Goal: Task Accomplishment & Management: Manage account settings

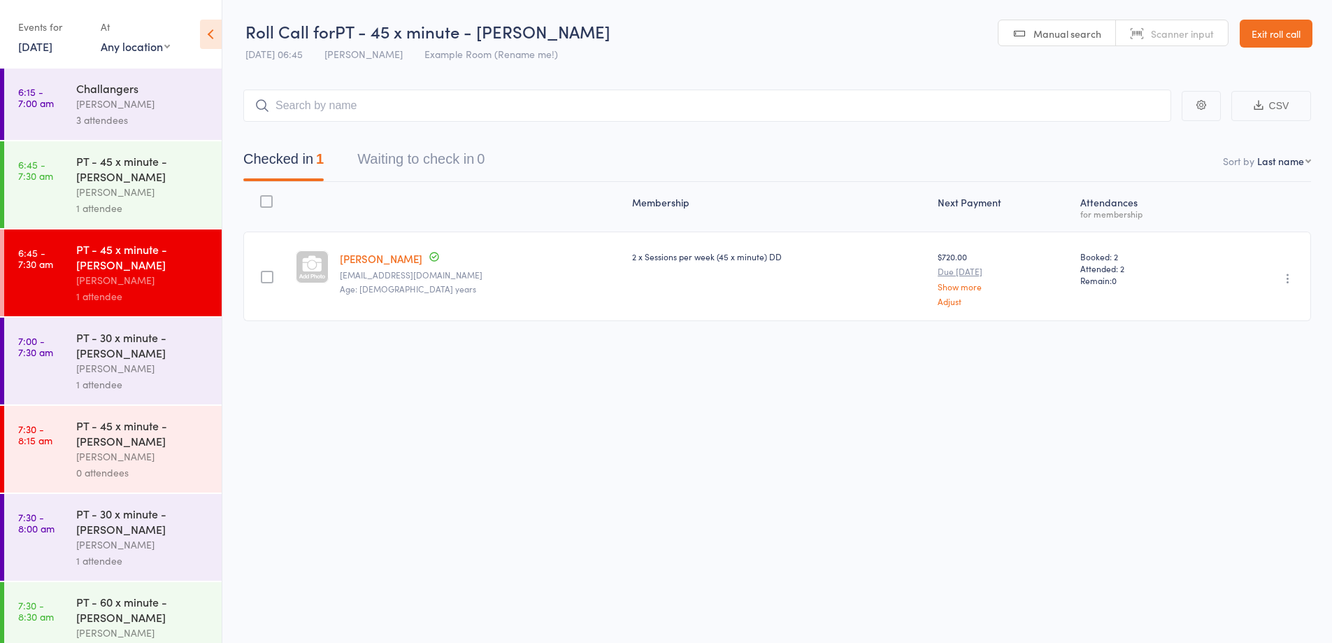
click at [183, 386] on div "1 attendee" at bounding box center [143, 384] width 134 height 16
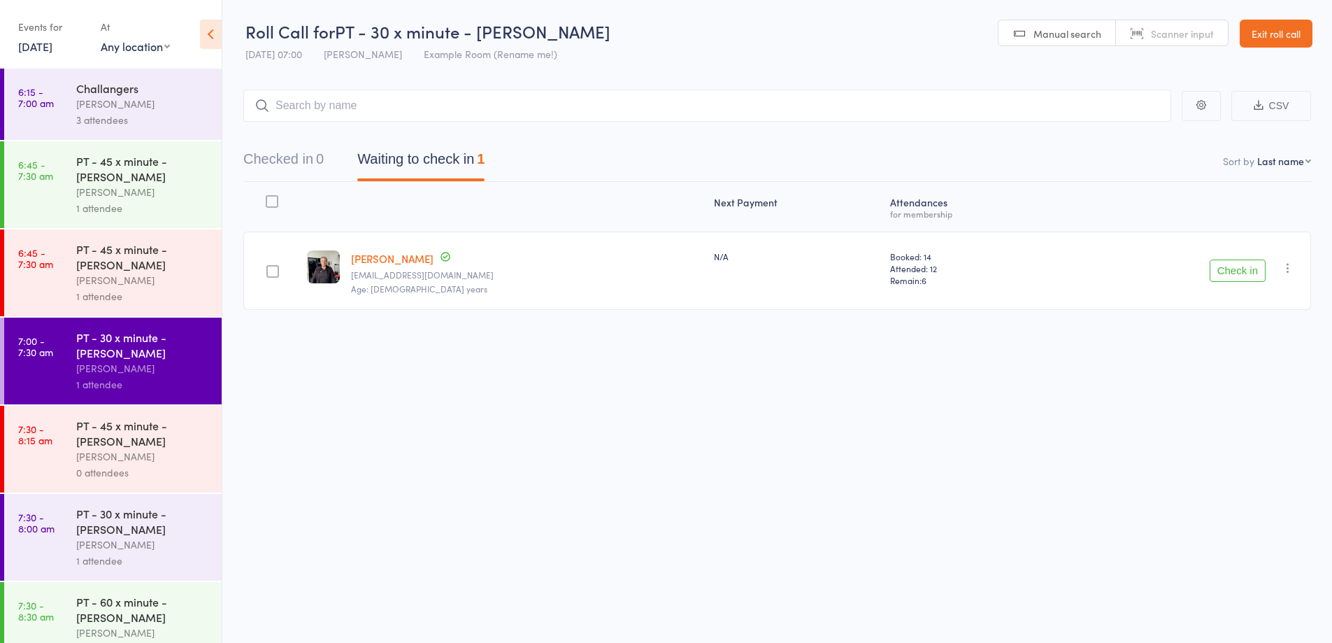
click at [1256, 266] on button "Check in" at bounding box center [1238, 270] width 56 height 22
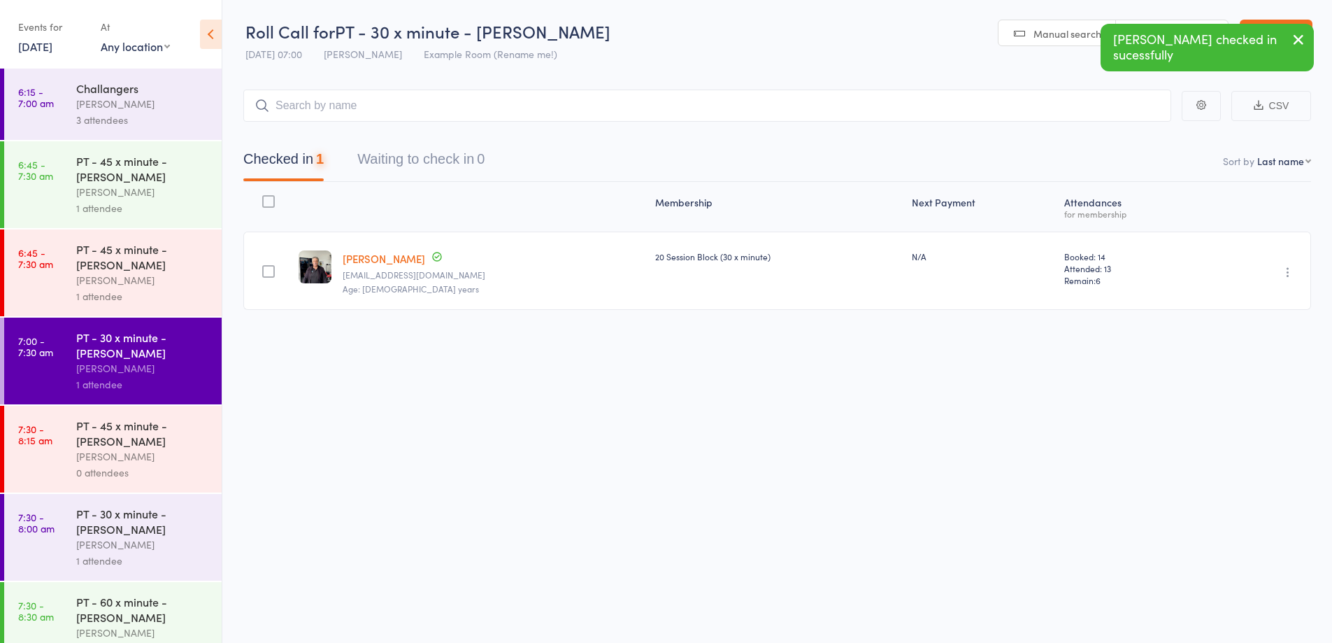
click at [185, 458] on div "[PERSON_NAME]" at bounding box center [143, 456] width 134 height 16
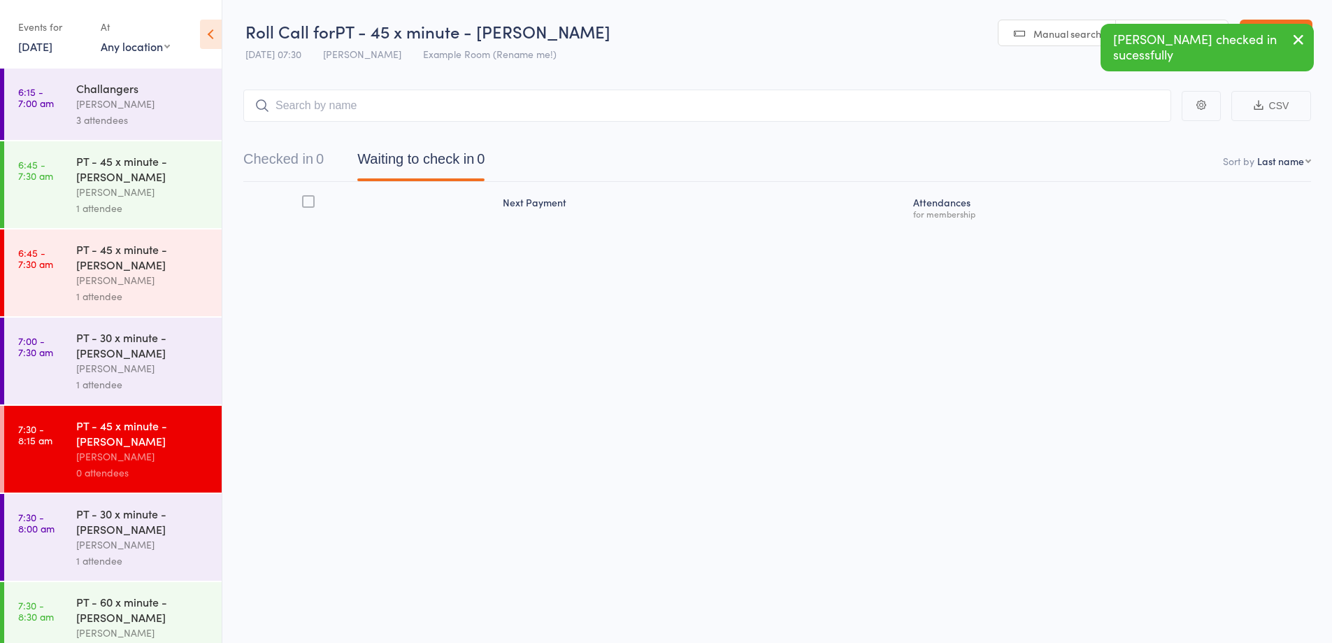
click at [174, 548] on div "[PERSON_NAME]" at bounding box center [143, 544] width 134 height 16
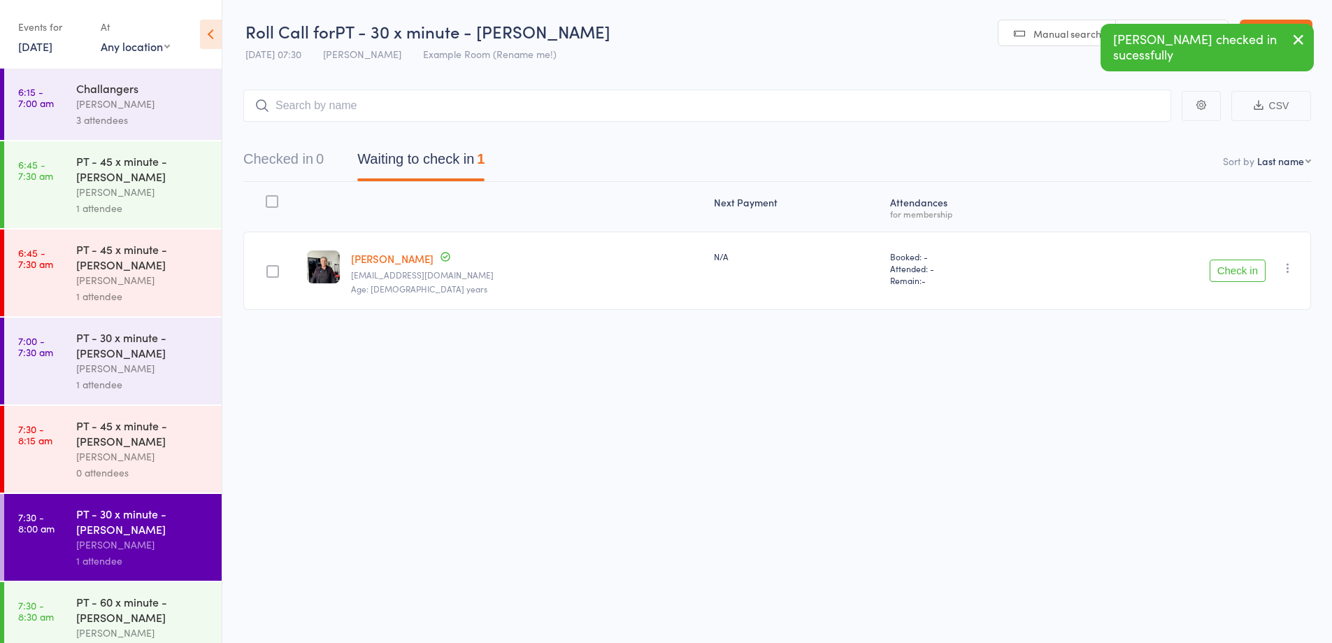
click at [1232, 270] on button "Check in" at bounding box center [1238, 270] width 56 height 22
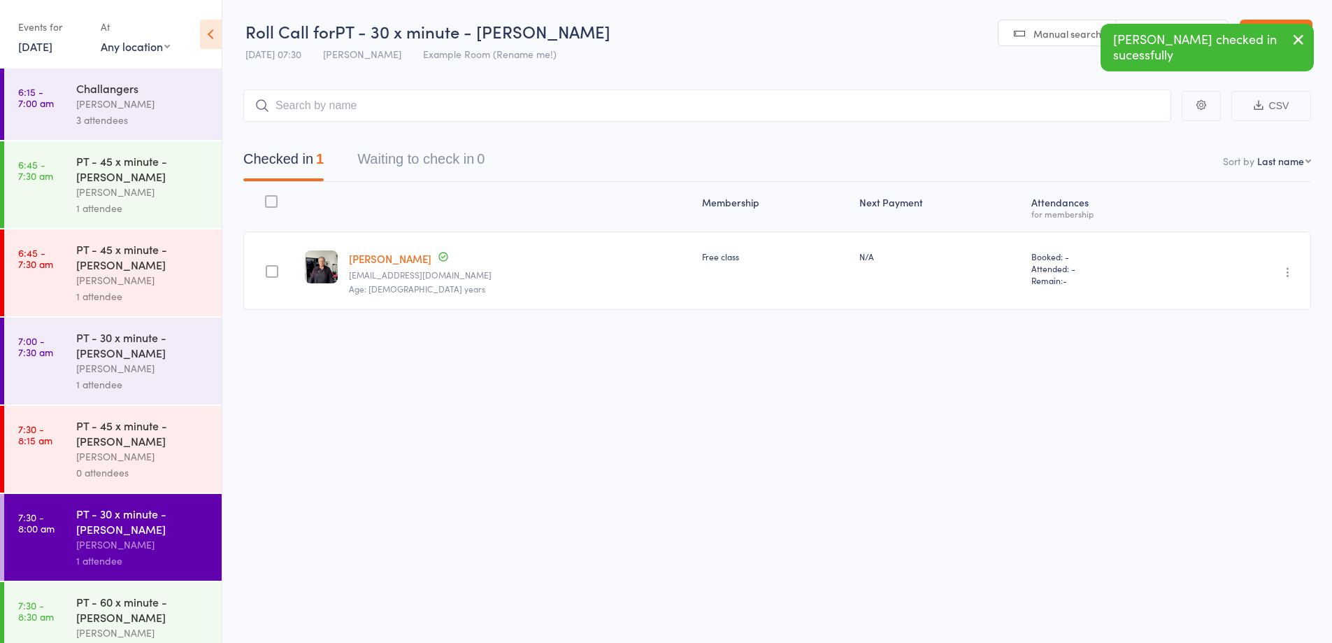
click at [174, 222] on div "PT - 45 x minute - Nick Baker Max Reilly 1 attendee" at bounding box center [148, 184] width 145 height 87
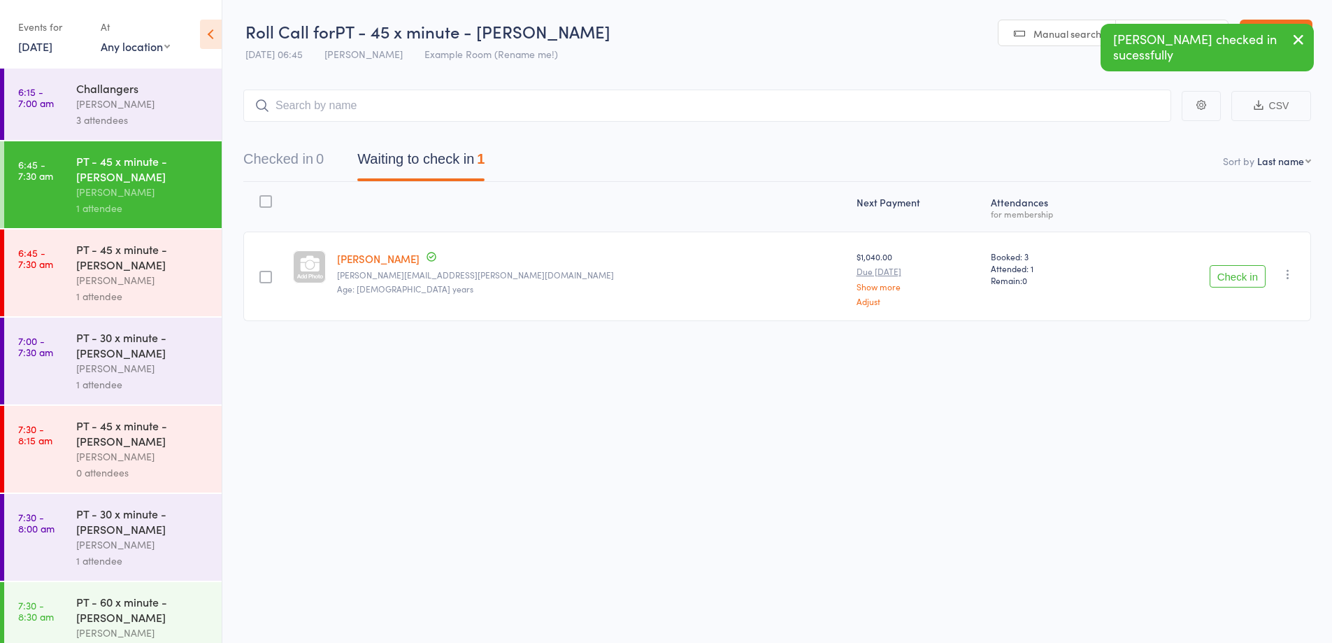
click at [1212, 278] on button "Check in" at bounding box center [1238, 276] width 56 height 22
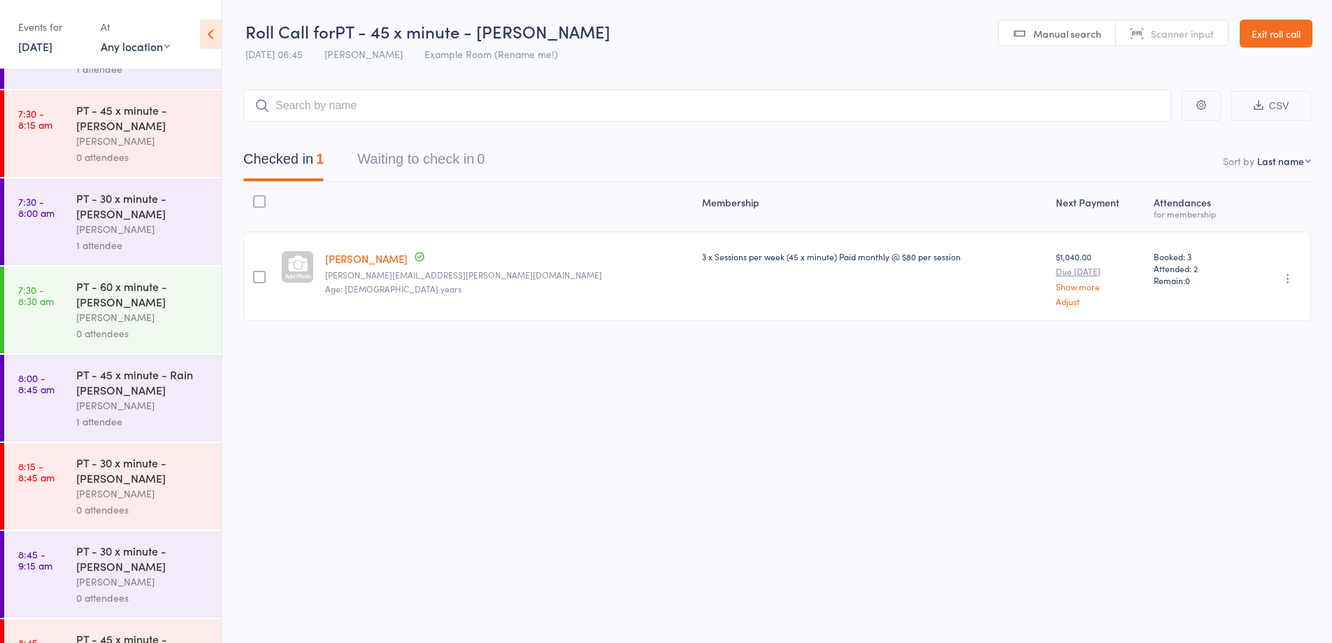
scroll to position [300, 0]
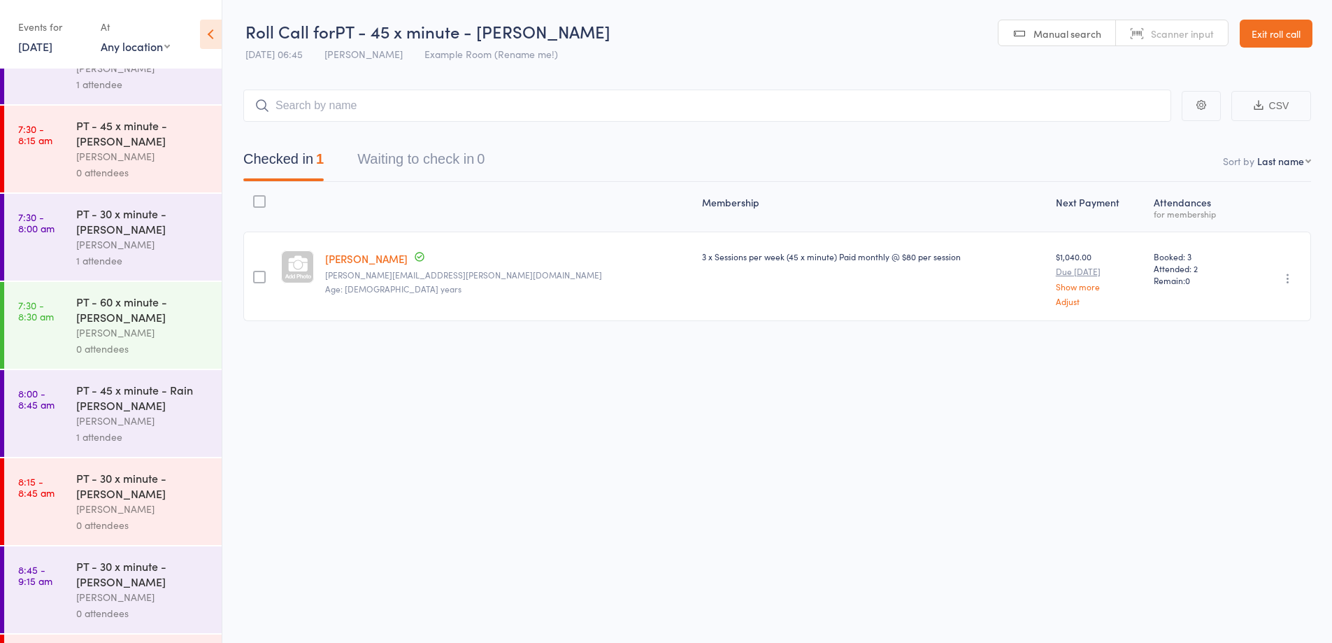
click at [162, 357] on div "PT - 60 x minute - John Feng Max Reilly 0 attendees" at bounding box center [148, 325] width 145 height 87
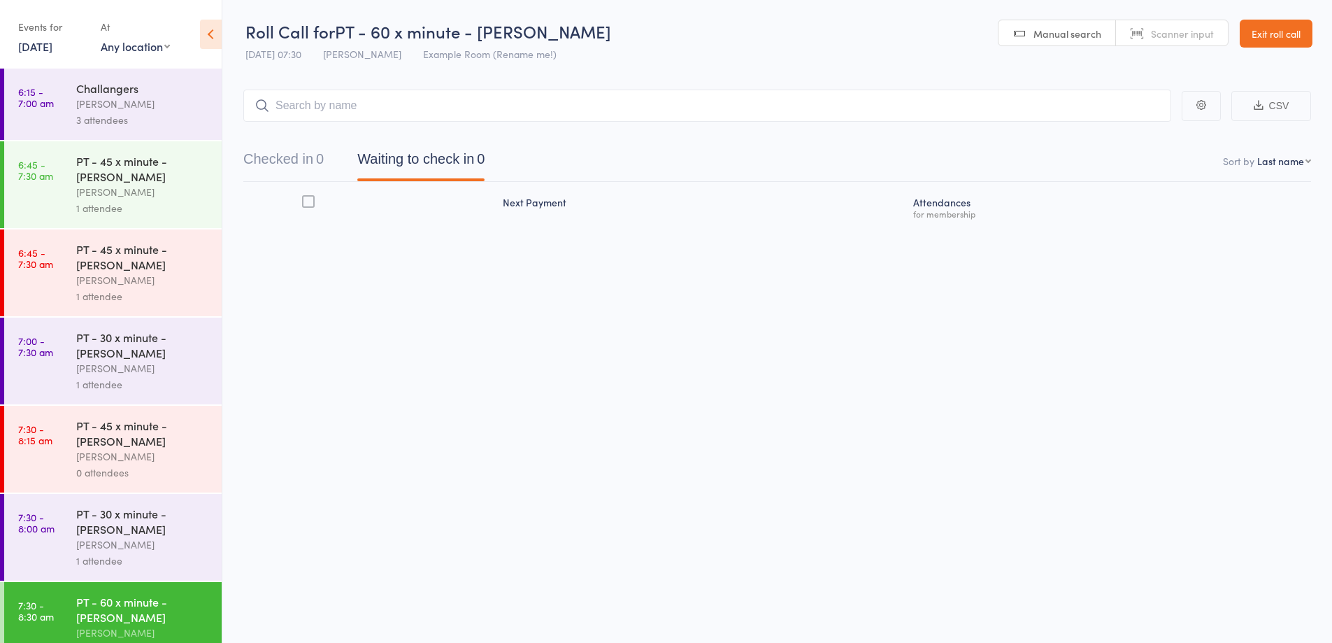
click at [1259, 30] on link "Exit roll call" at bounding box center [1276, 34] width 73 height 28
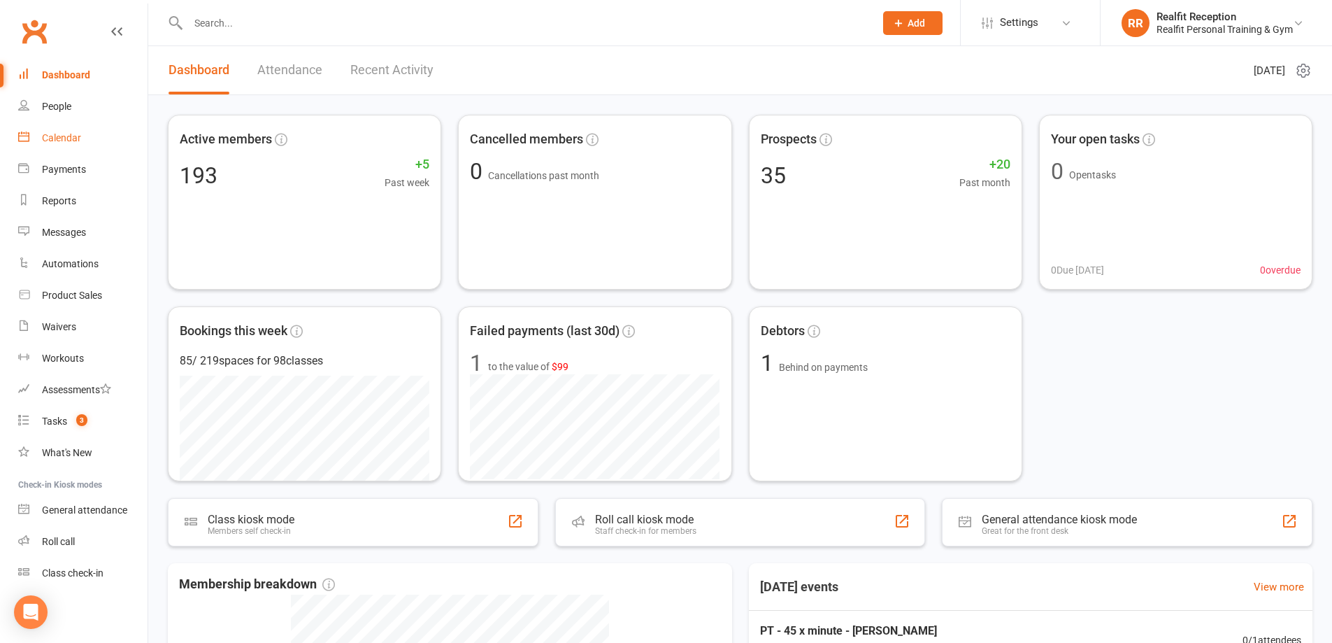
click at [69, 139] on div "Calendar" at bounding box center [61, 137] width 39 height 11
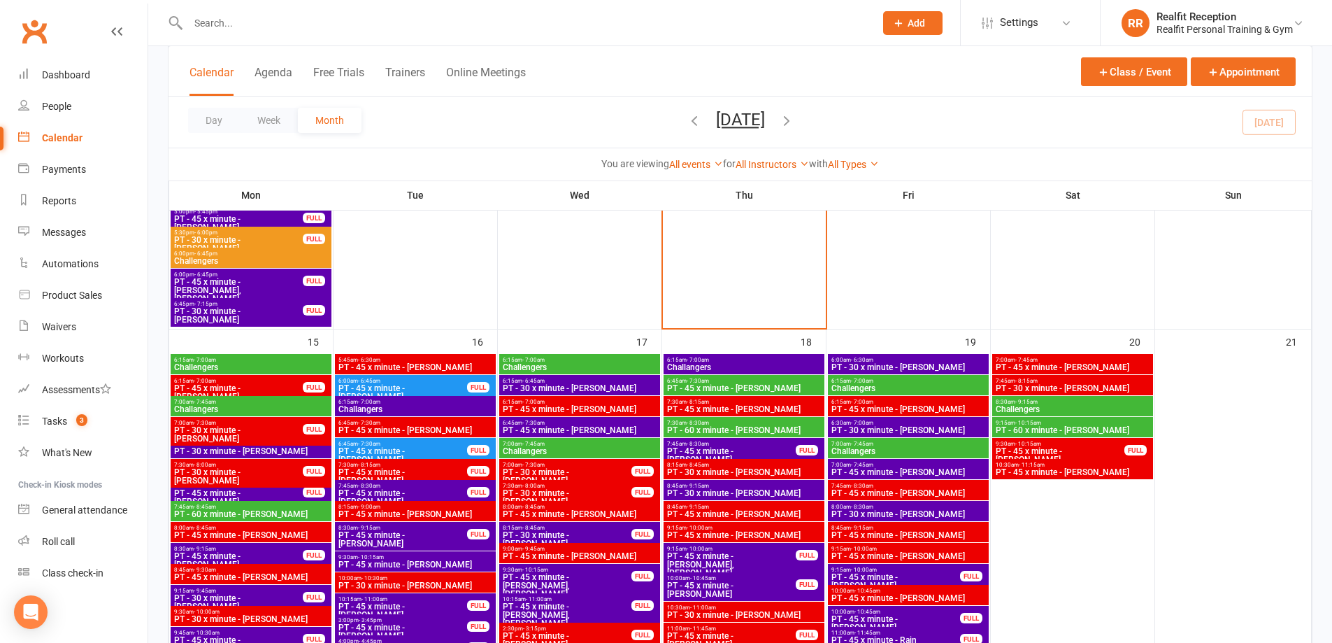
scroll to position [1119, 0]
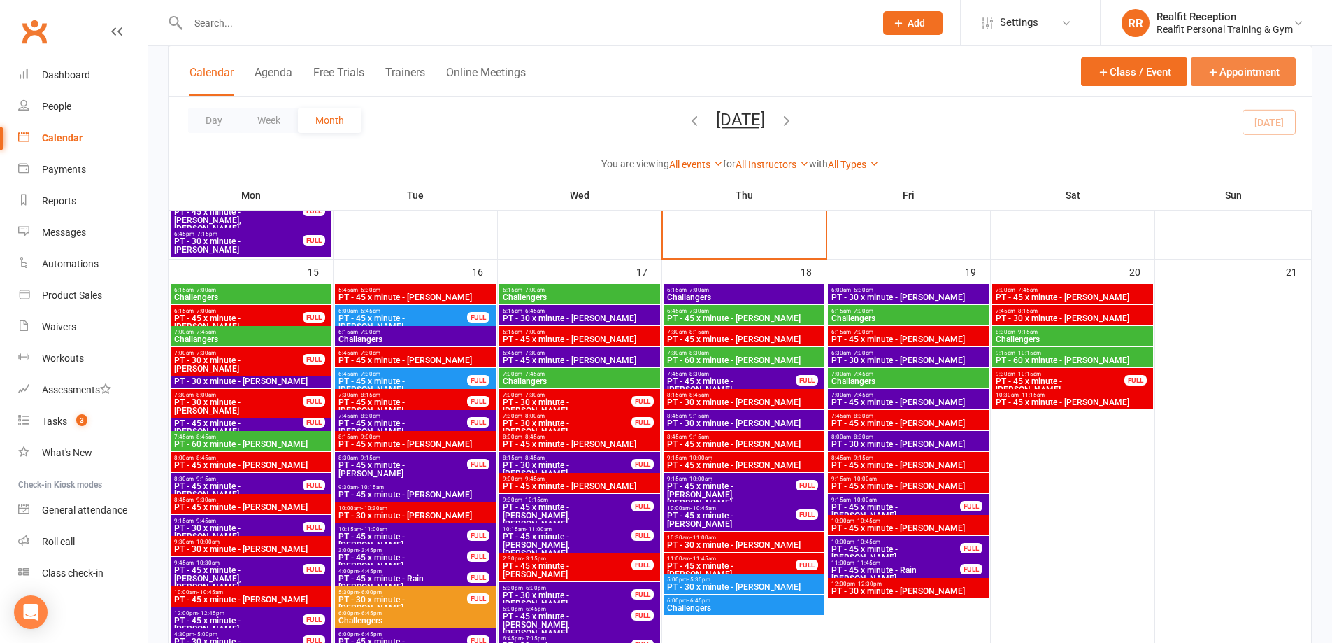
click at [1224, 73] on button "Appointment" at bounding box center [1243, 71] width 105 height 29
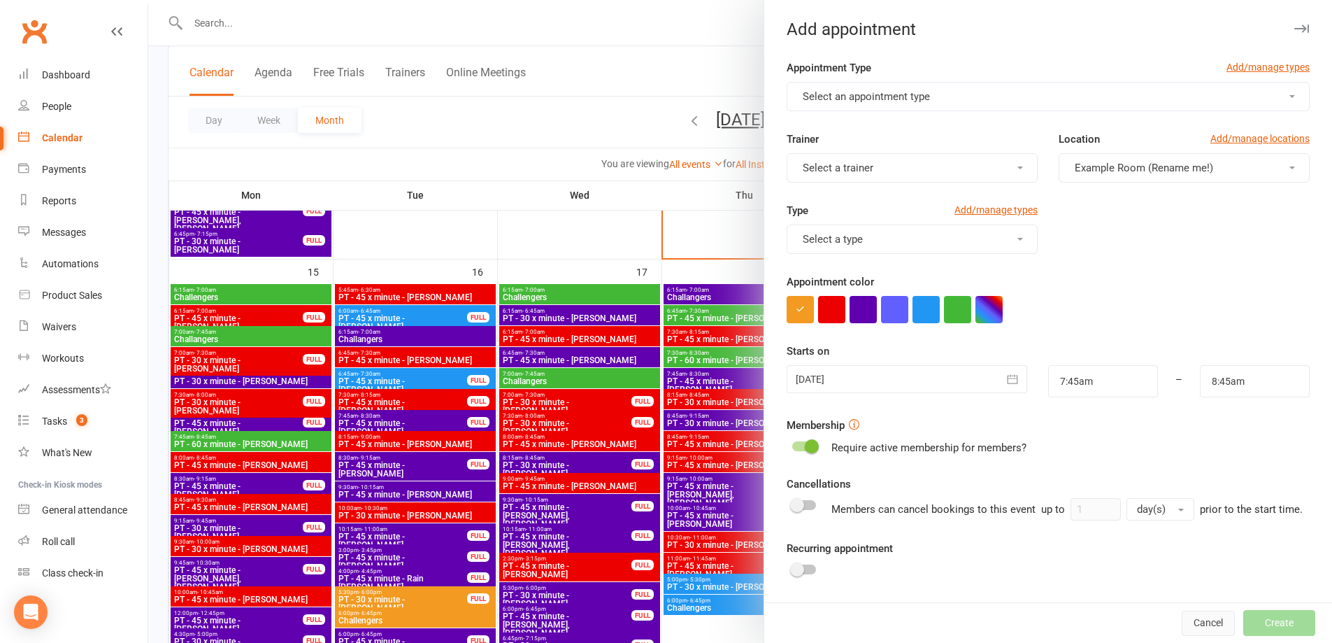
click at [1183, 620] on button "Cancel" at bounding box center [1208, 622] width 53 height 25
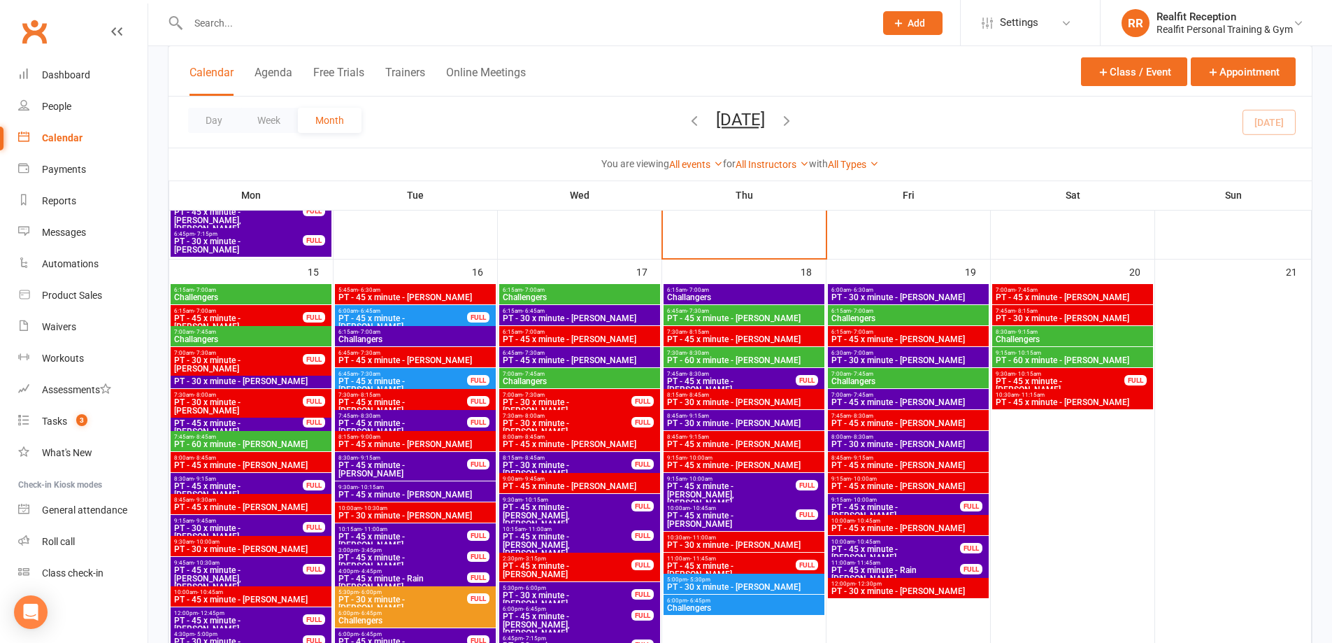
click at [401, 379] on span "PT - 45 x minute - [PERSON_NAME]" at bounding box center [403, 385] width 130 height 17
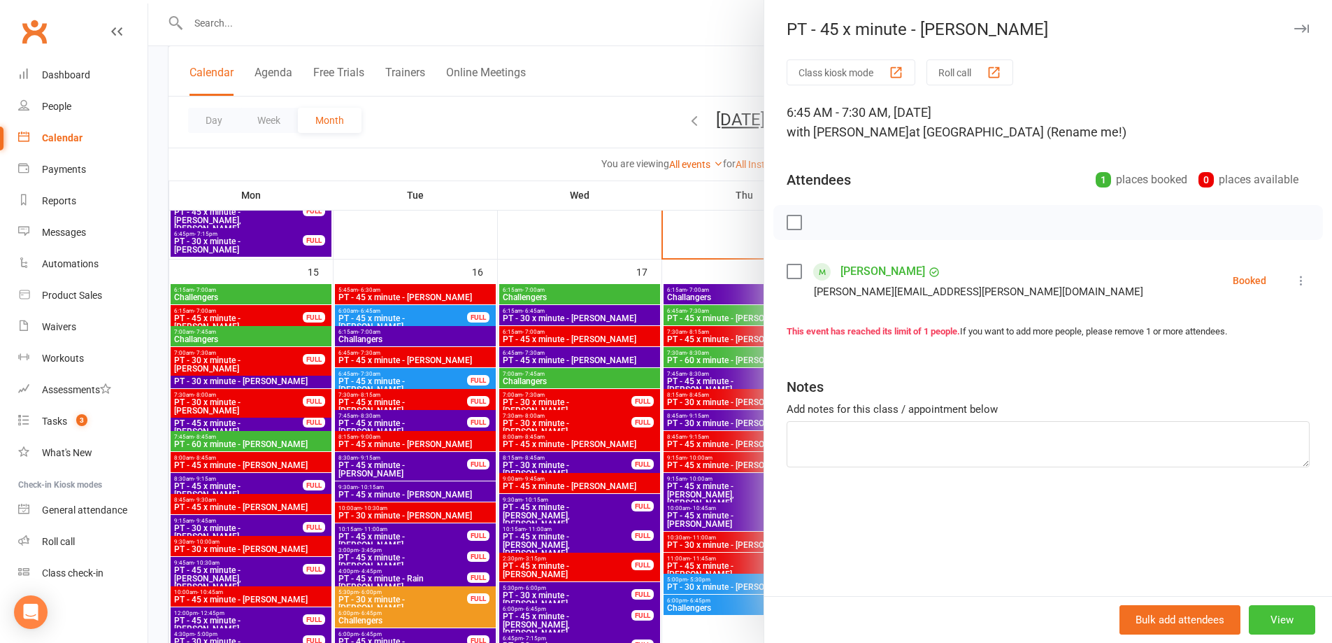
click at [1249, 618] on button "View" at bounding box center [1282, 619] width 66 height 29
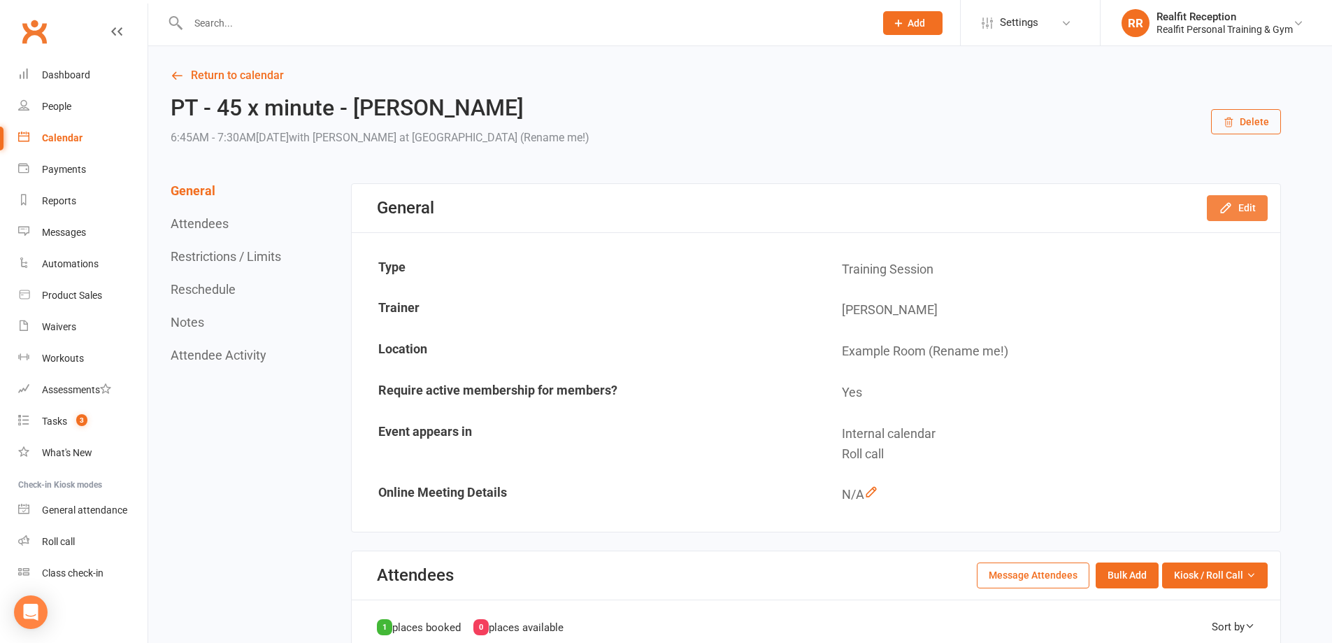
click at [1229, 209] on icon "button" at bounding box center [1225, 207] width 9 height 9
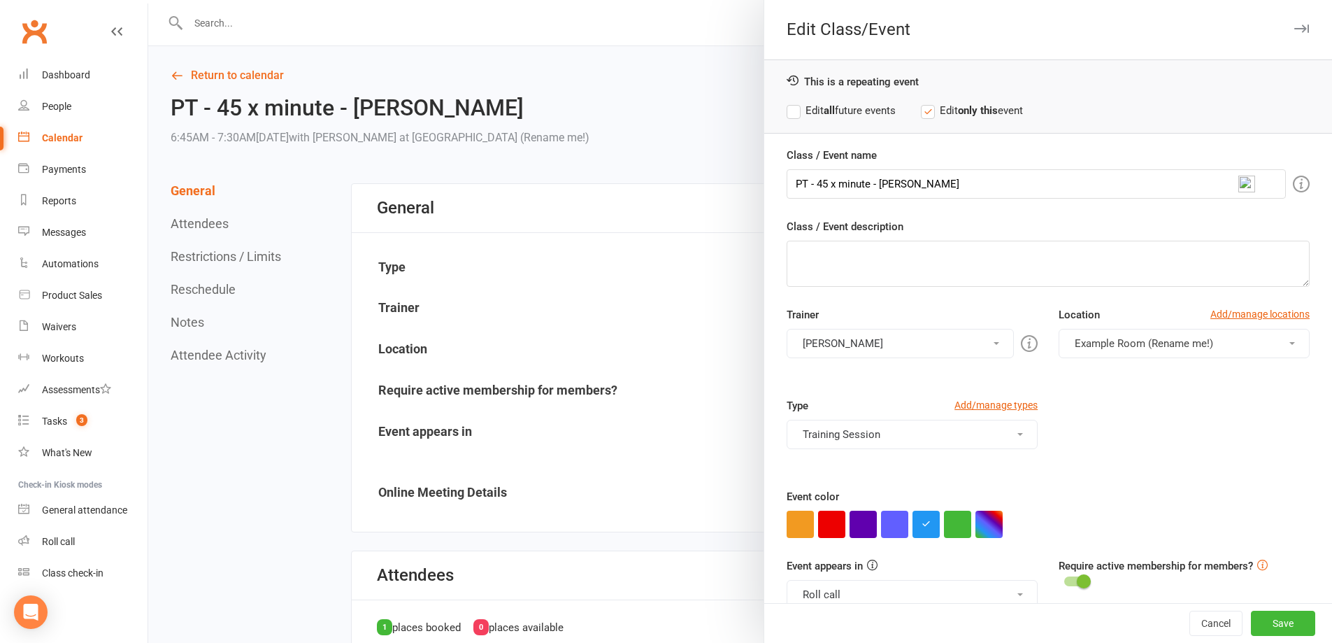
click at [852, 341] on button "[PERSON_NAME]" at bounding box center [900, 343] width 227 height 29
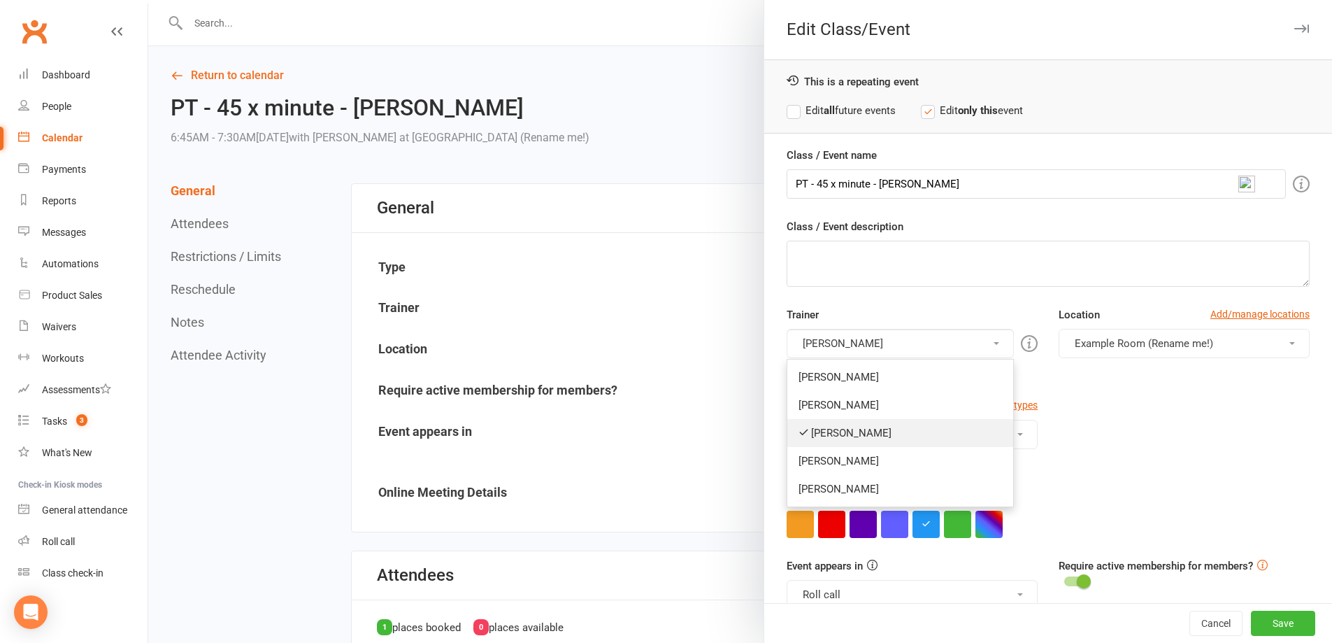
click at [837, 434] on link "[PERSON_NAME]" at bounding box center [900, 433] width 226 height 28
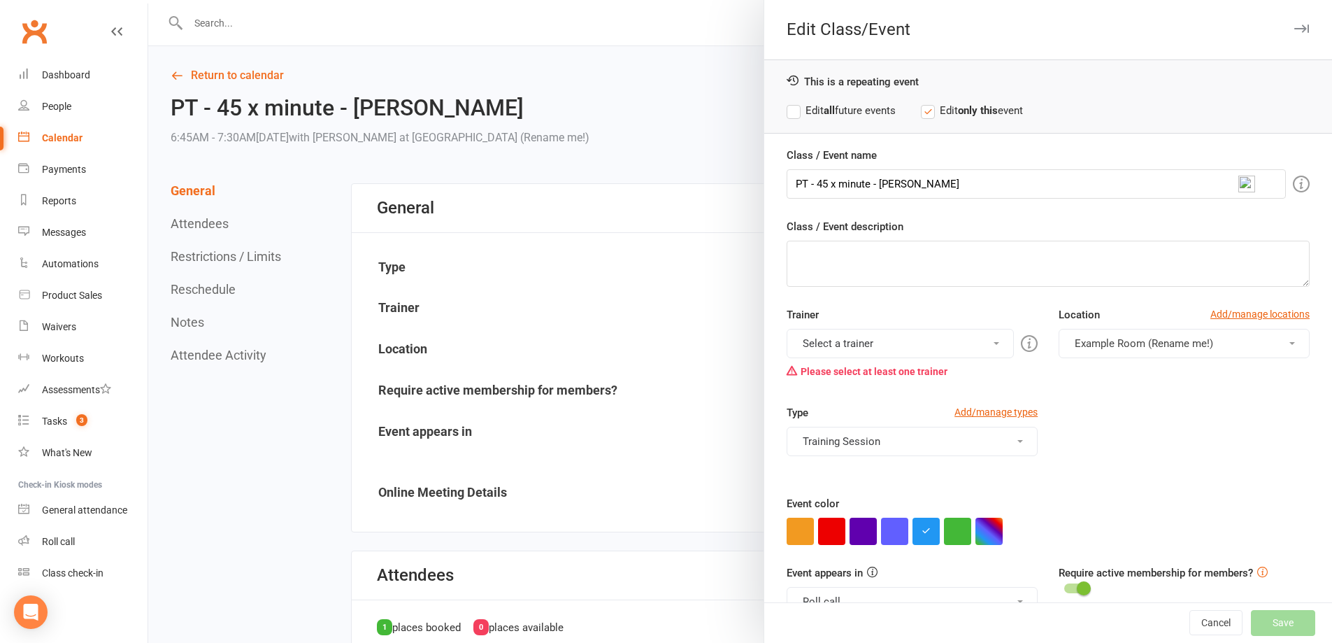
click at [846, 346] on button "Select a trainer" at bounding box center [900, 343] width 227 height 29
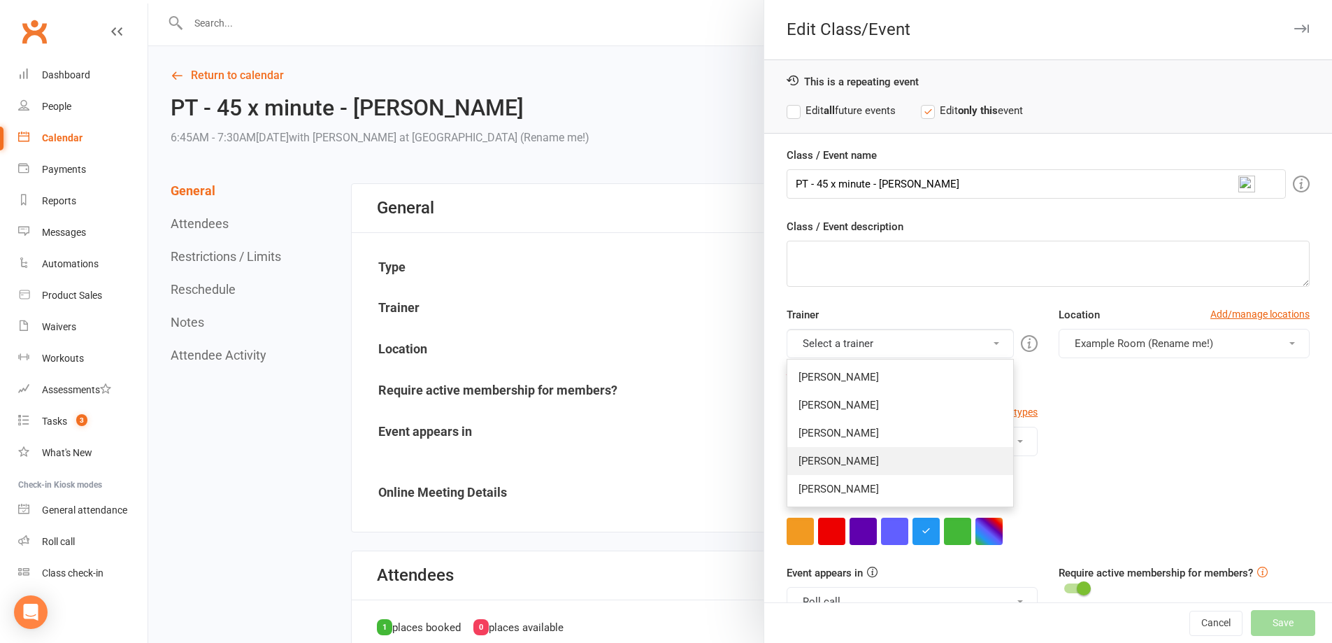
click at [831, 457] on link "[PERSON_NAME]" at bounding box center [900, 461] width 226 height 28
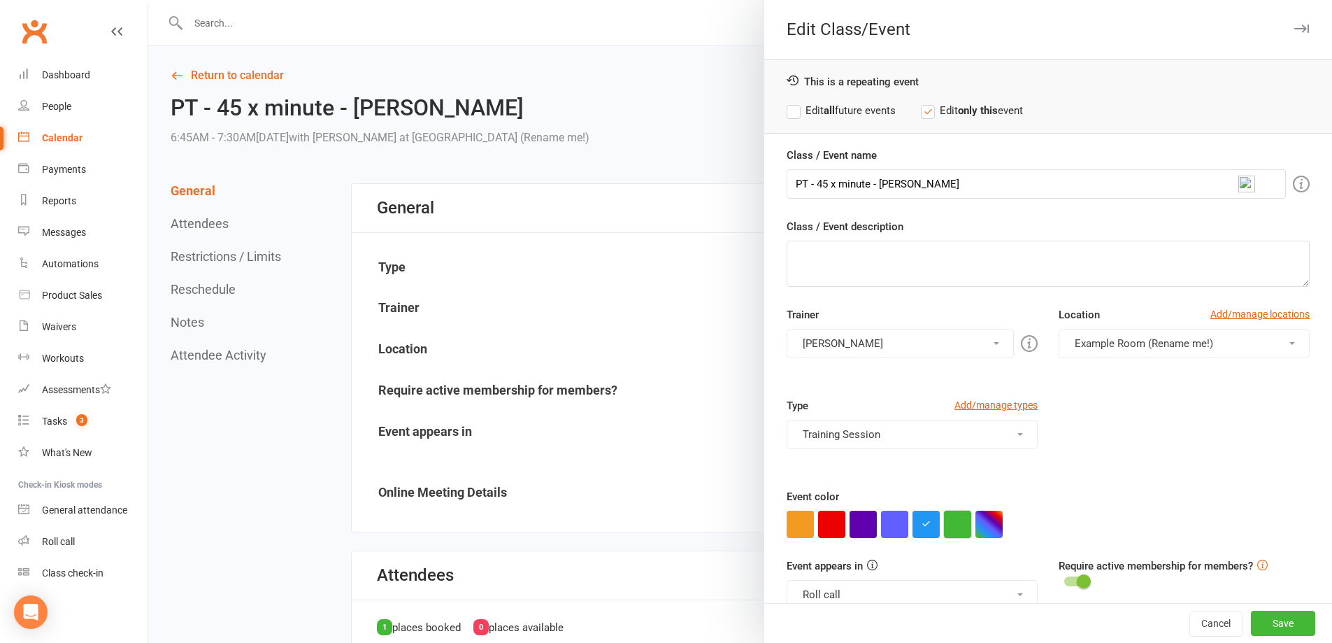
click at [959, 524] on button "button" at bounding box center [957, 523] width 27 height 27
click at [1262, 626] on button "Save" at bounding box center [1283, 622] width 64 height 25
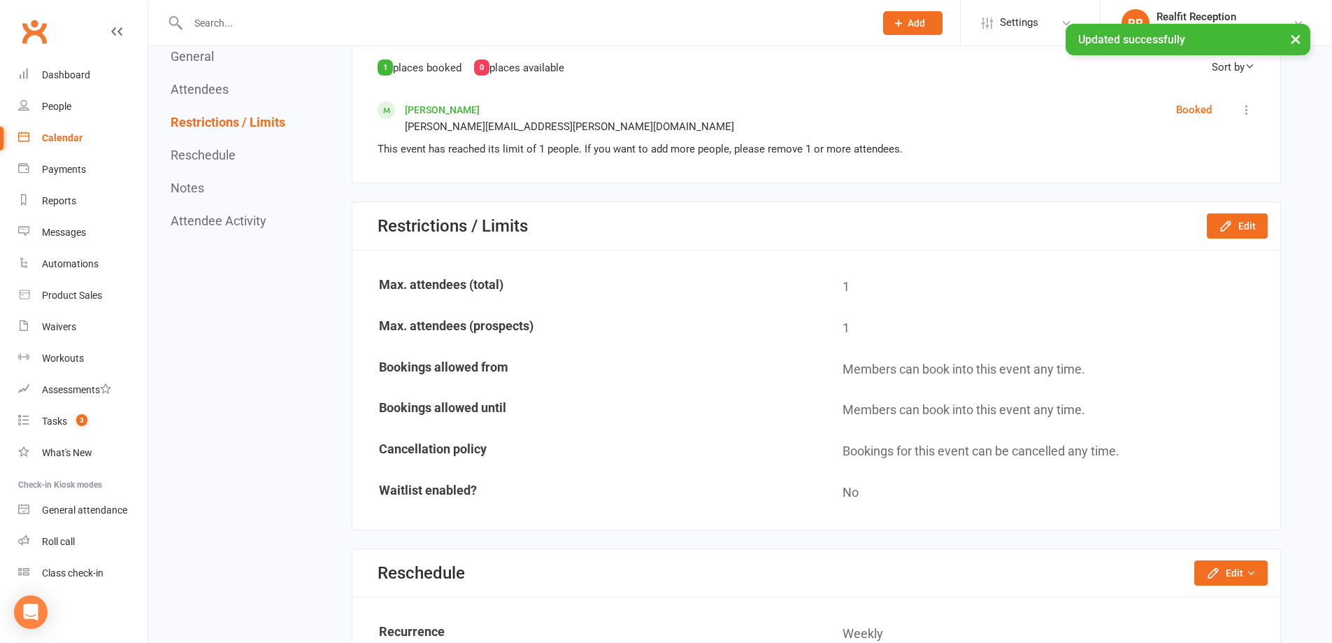
scroll to position [979, 0]
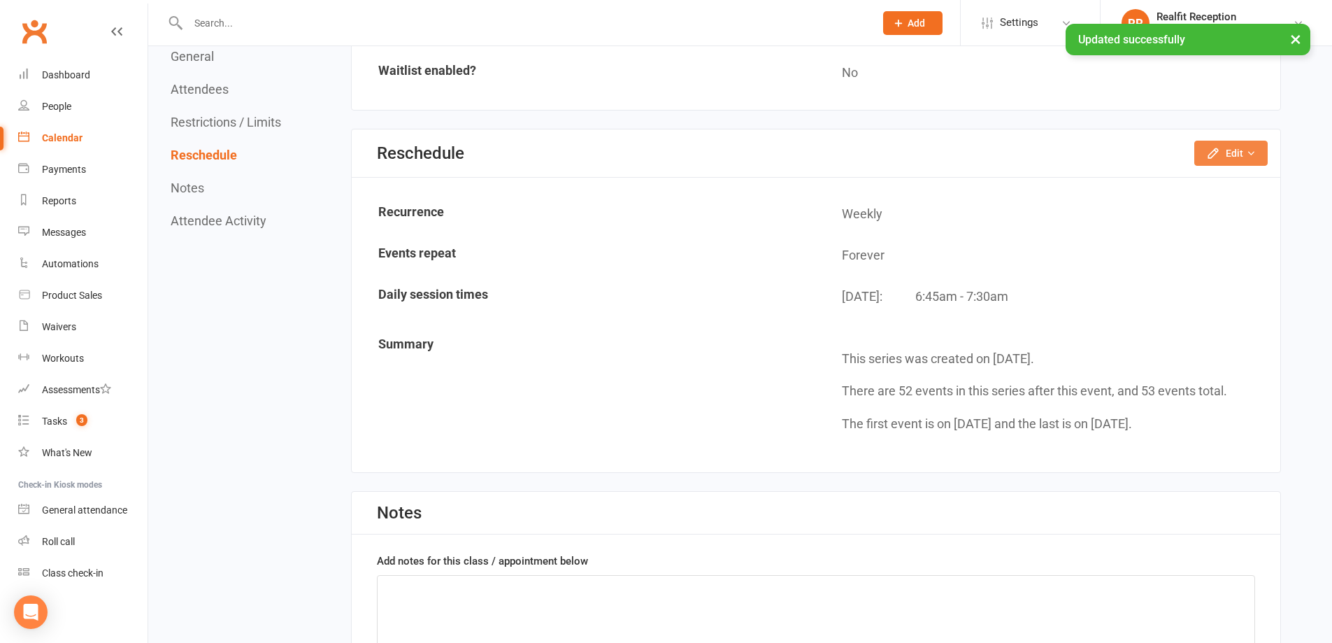
click at [1233, 155] on button "Edit" at bounding box center [1230, 153] width 73 height 25
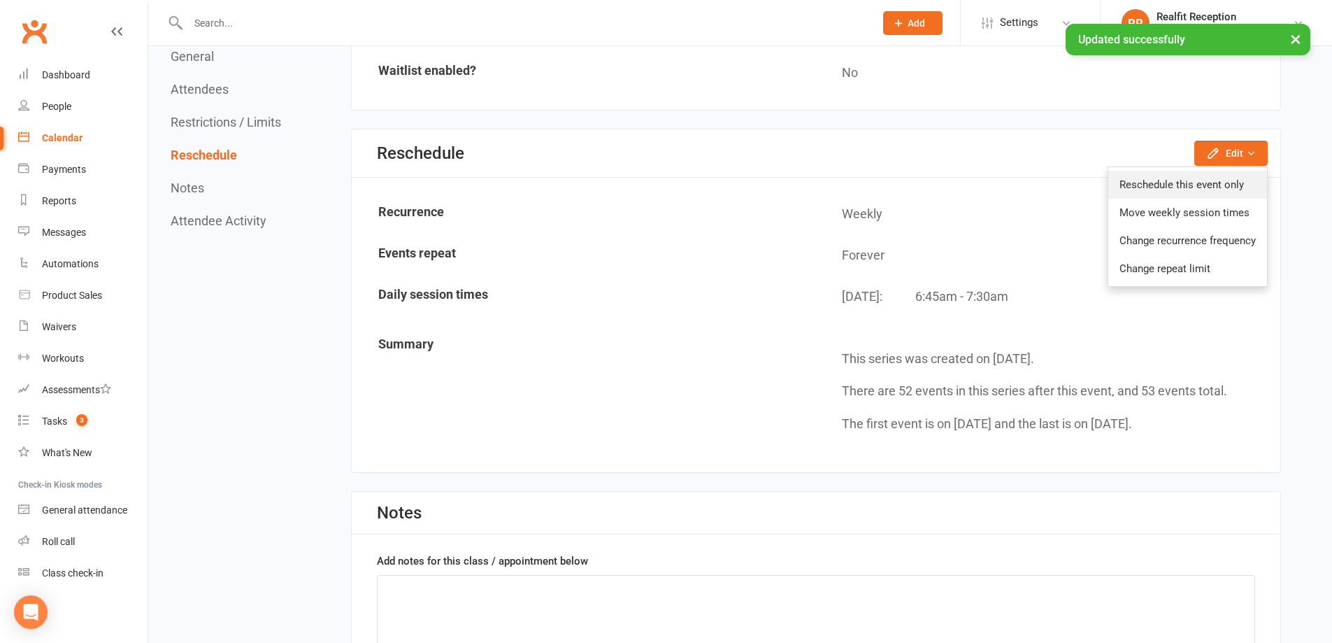
click at [1192, 184] on link "Reschedule this event only" at bounding box center [1187, 185] width 159 height 28
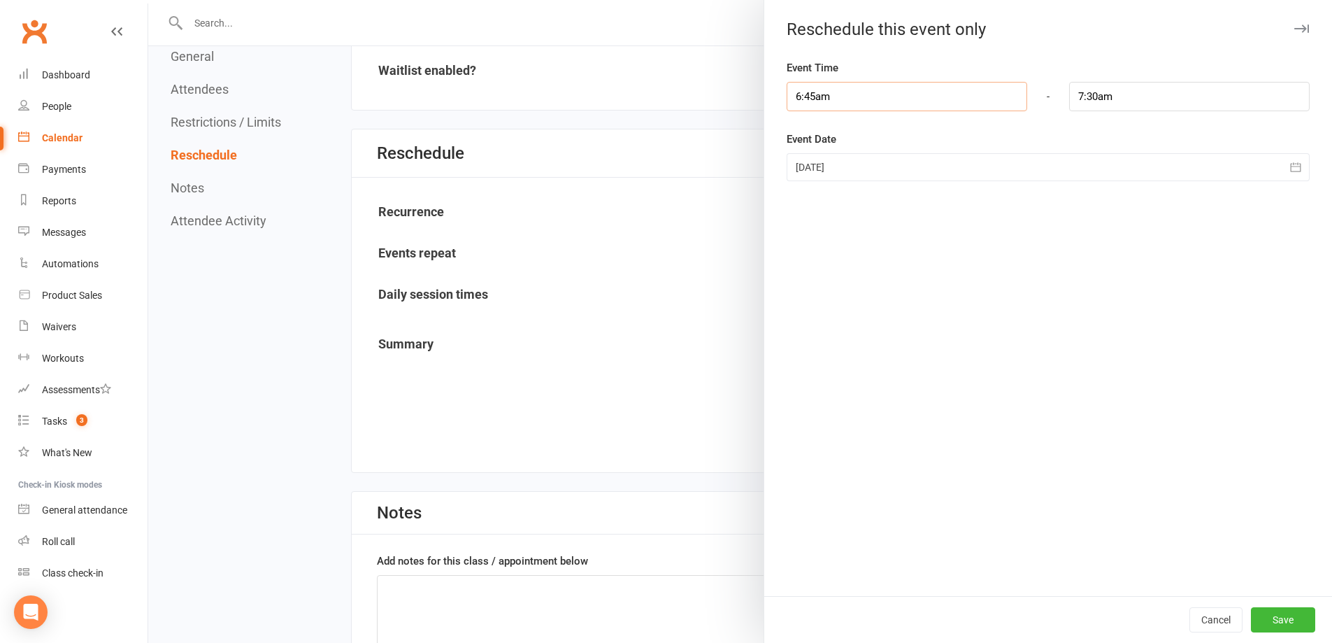
click at [840, 100] on input "6:45am" at bounding box center [907, 96] width 241 height 29
type input "7:45am"
type input "8:30am"
click at [822, 179] on li "7:45am" at bounding box center [820, 171] width 67 height 21
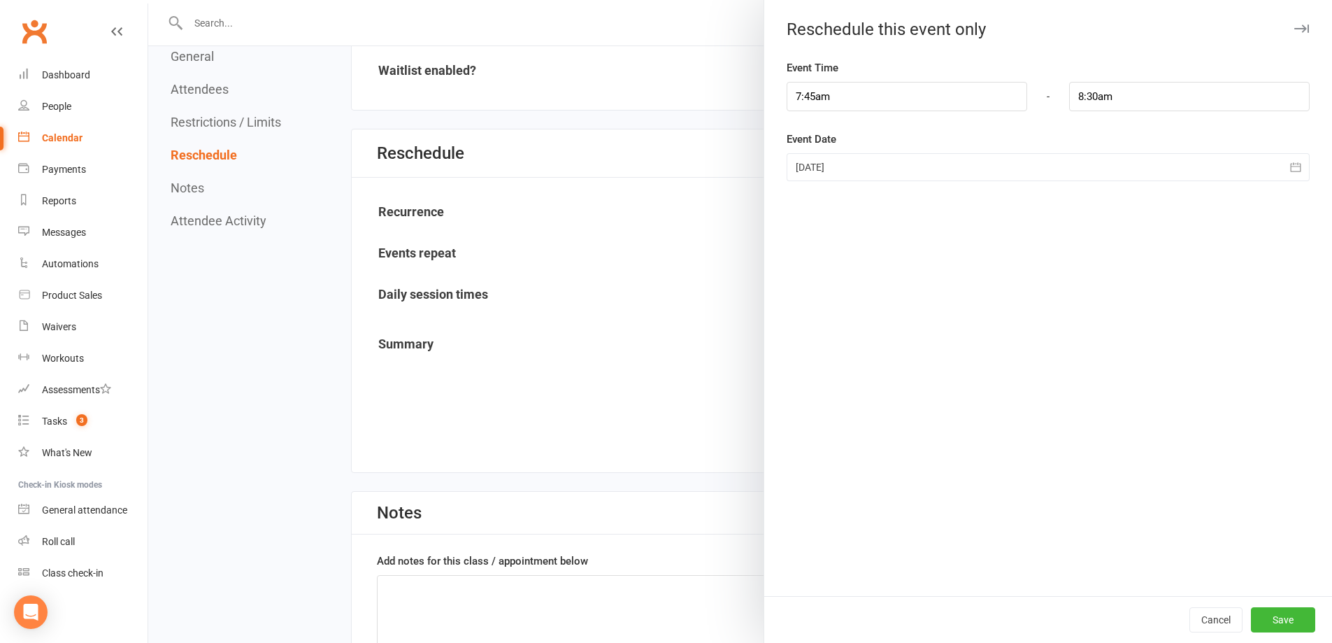
click at [846, 165] on div at bounding box center [1048, 167] width 523 height 28
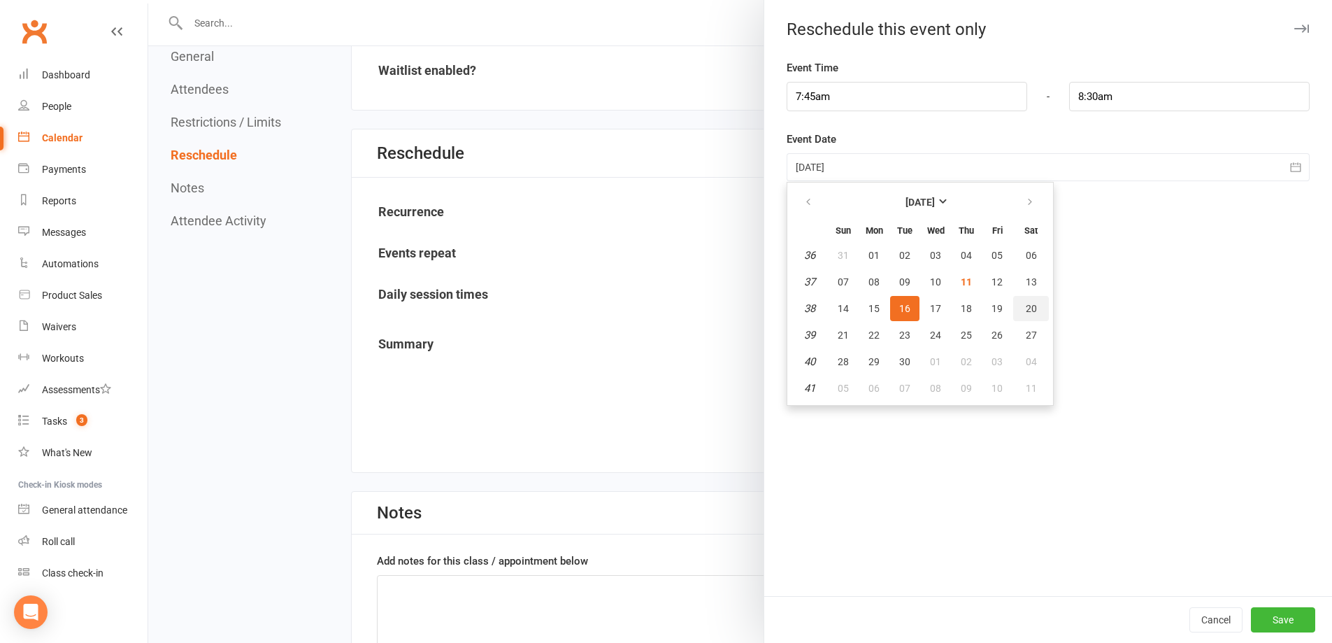
click at [1026, 310] on span "20" at bounding box center [1031, 308] width 11 height 11
type input "20 Sep 2025"
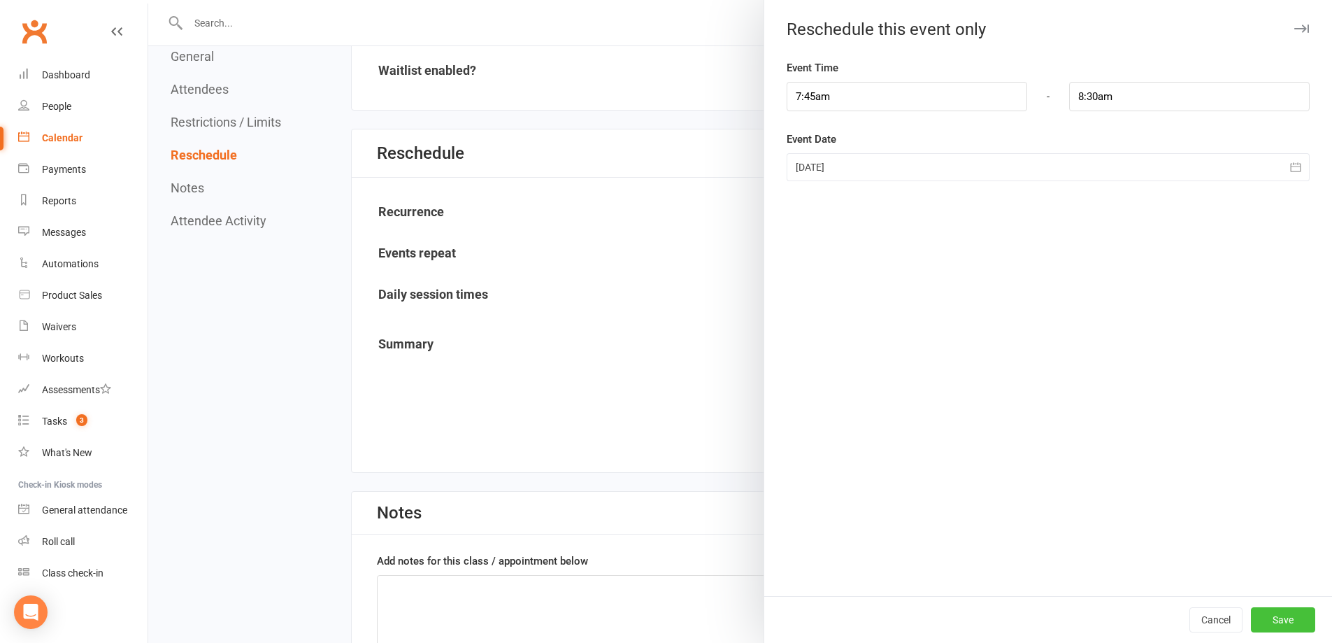
click at [1279, 621] on button "Save" at bounding box center [1283, 619] width 64 height 25
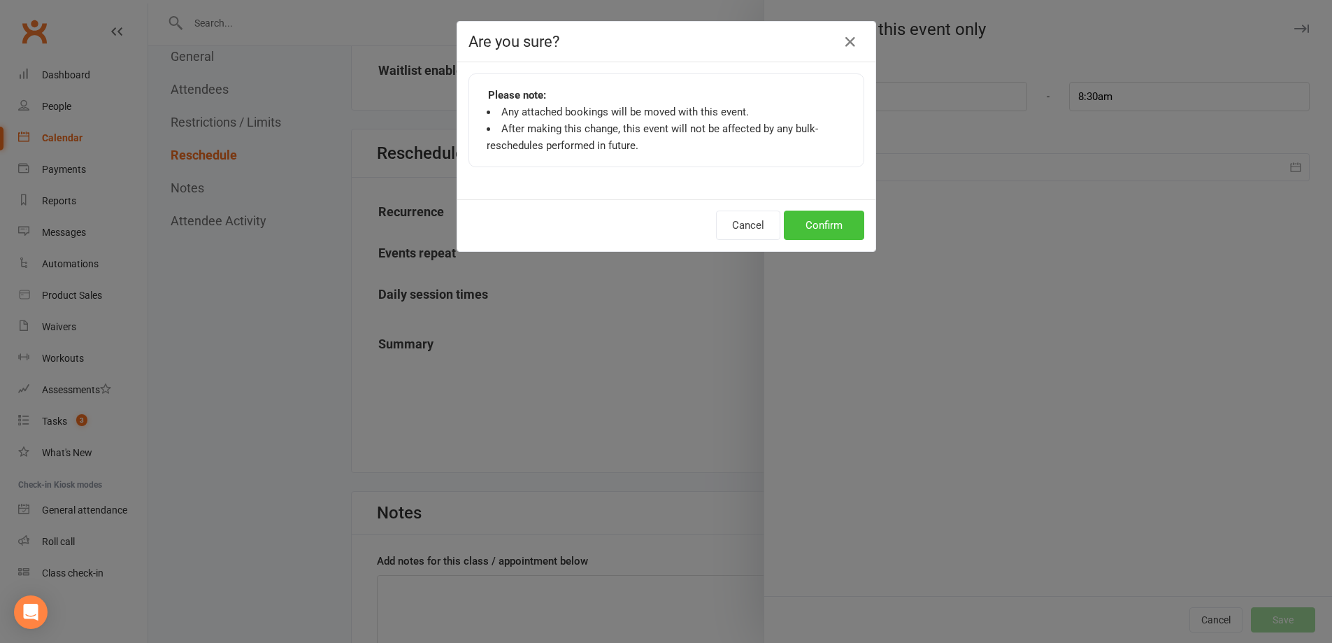
click at [831, 231] on button "Confirm" at bounding box center [824, 224] width 80 height 29
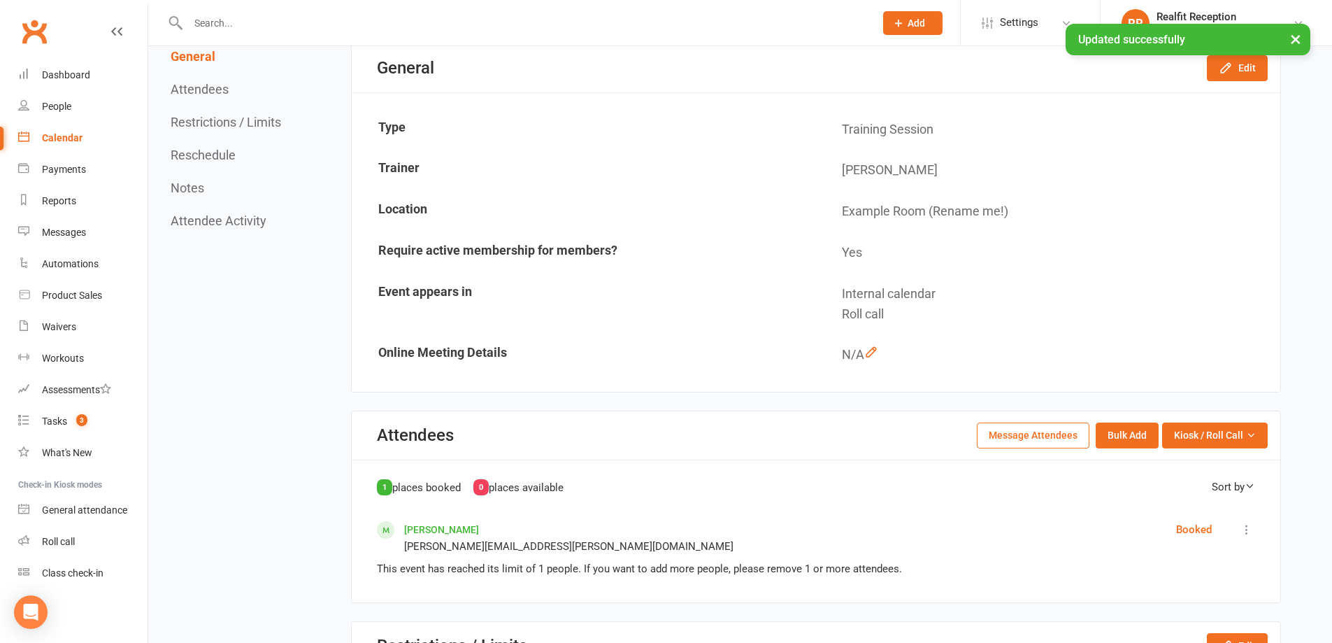
scroll to position [0, 0]
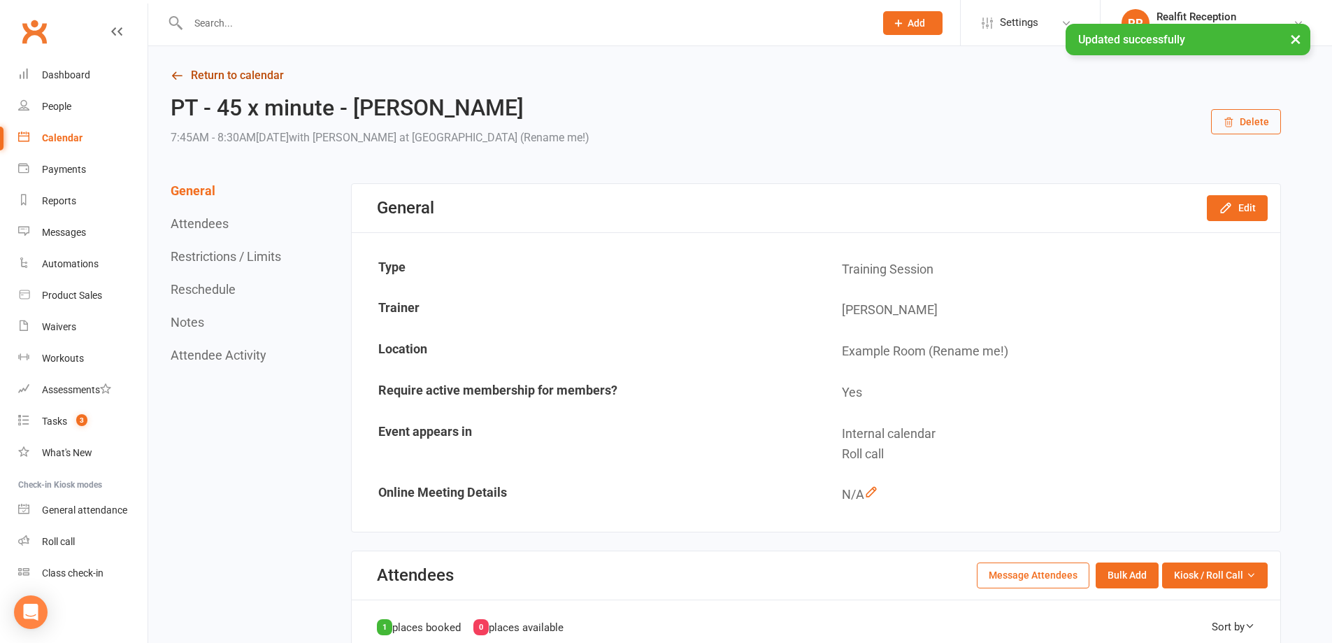
click at [265, 68] on link "Return to calendar" at bounding box center [726, 76] width 1110 height 20
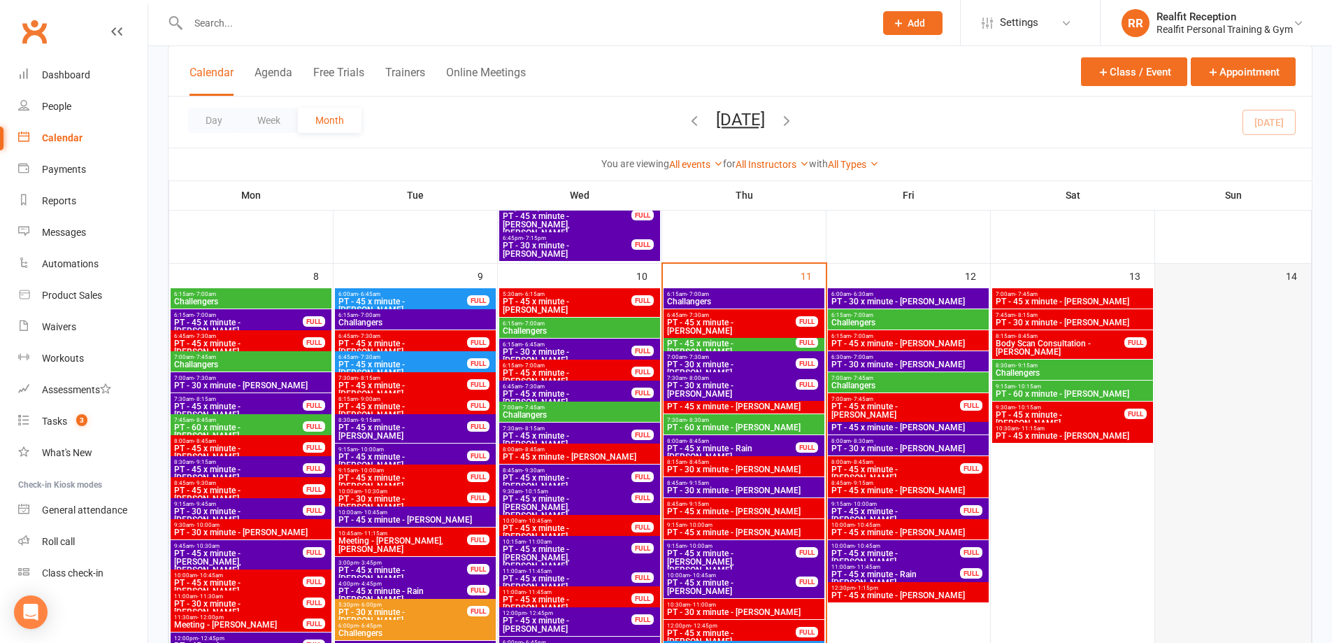
scroll to position [909, 0]
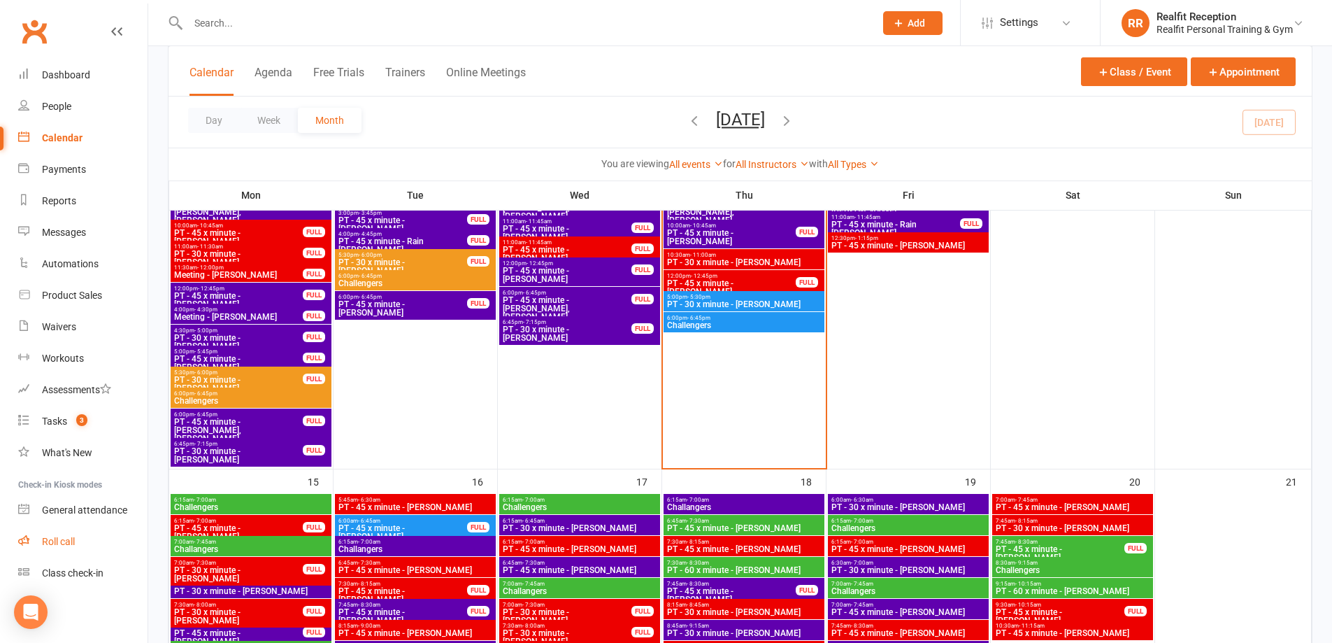
click at [57, 543] on div "Roll call" at bounding box center [58, 541] width 33 height 11
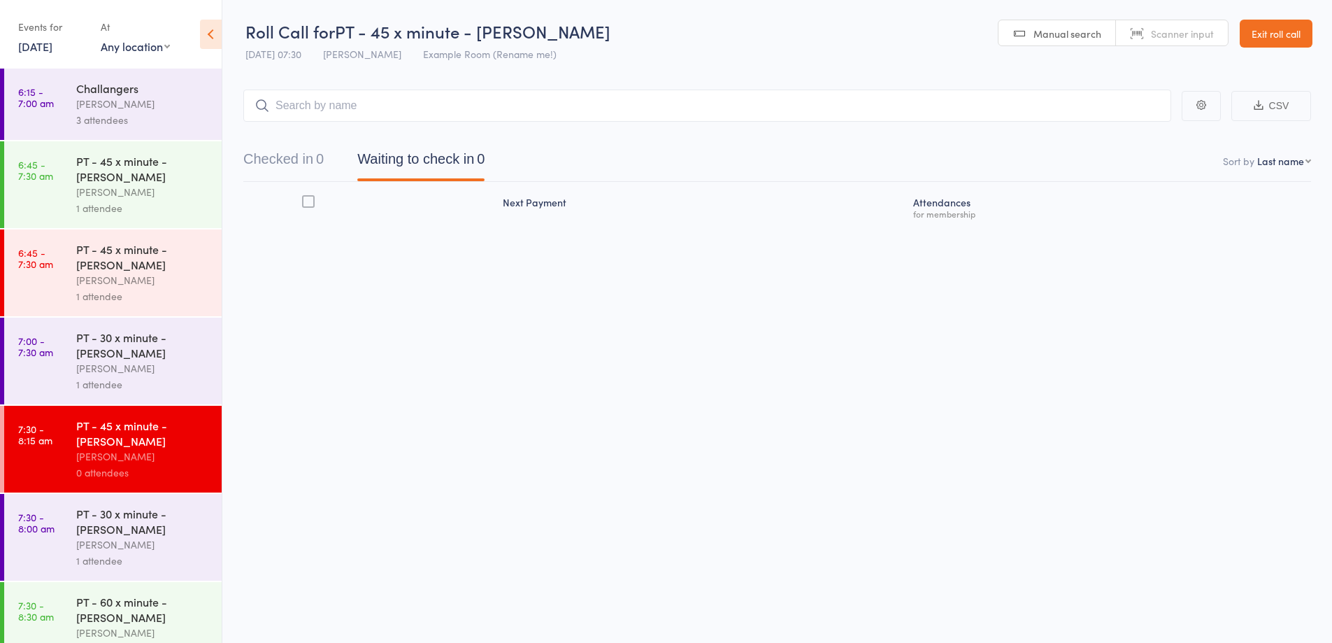
click at [1250, 34] on link "Exit roll call" at bounding box center [1276, 34] width 73 height 28
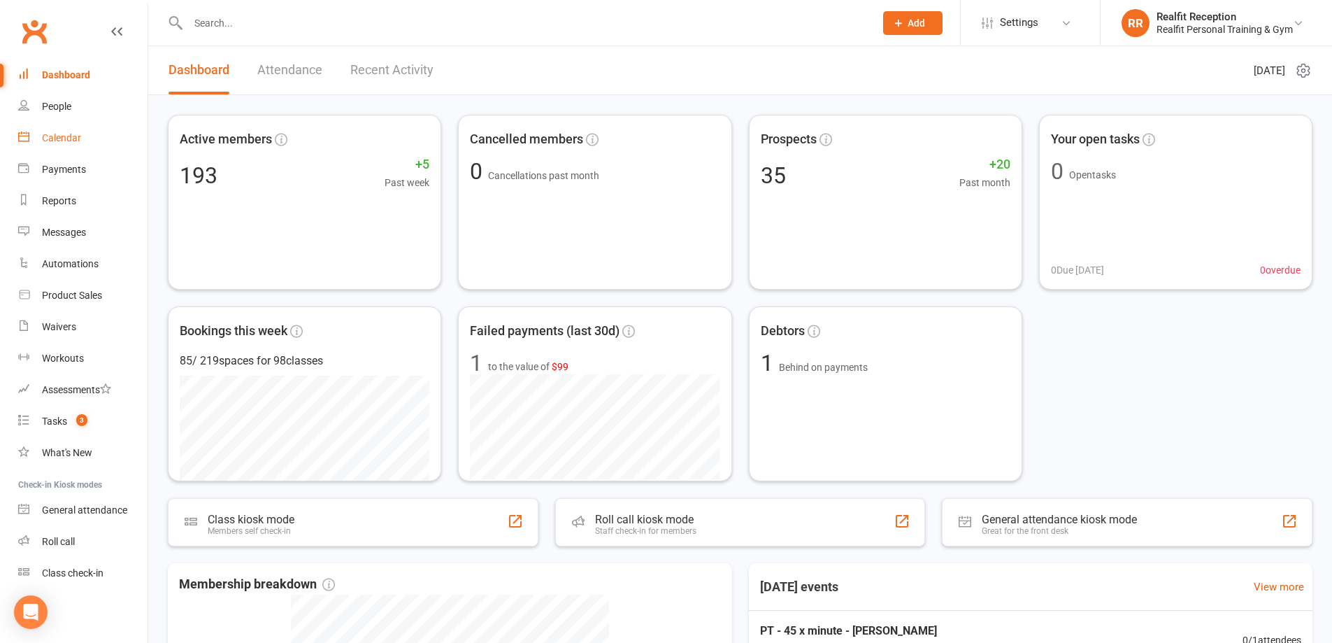
click at [58, 137] on div "Calendar" at bounding box center [61, 137] width 39 height 11
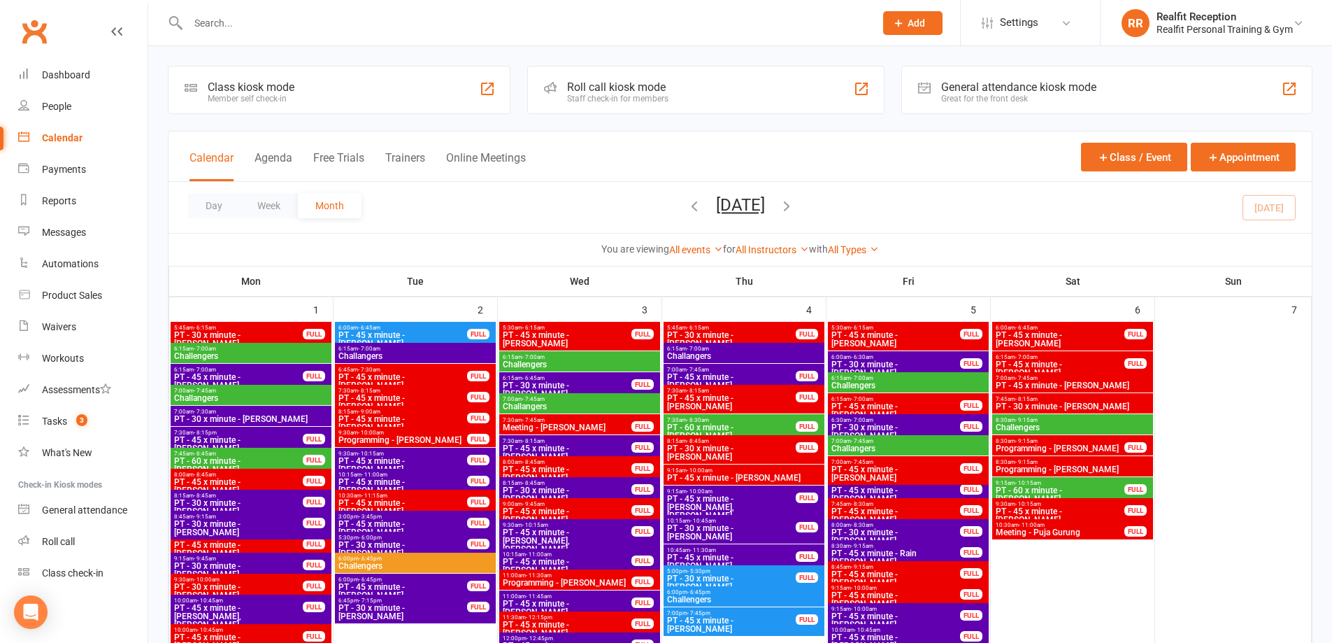
scroll to position [629, 0]
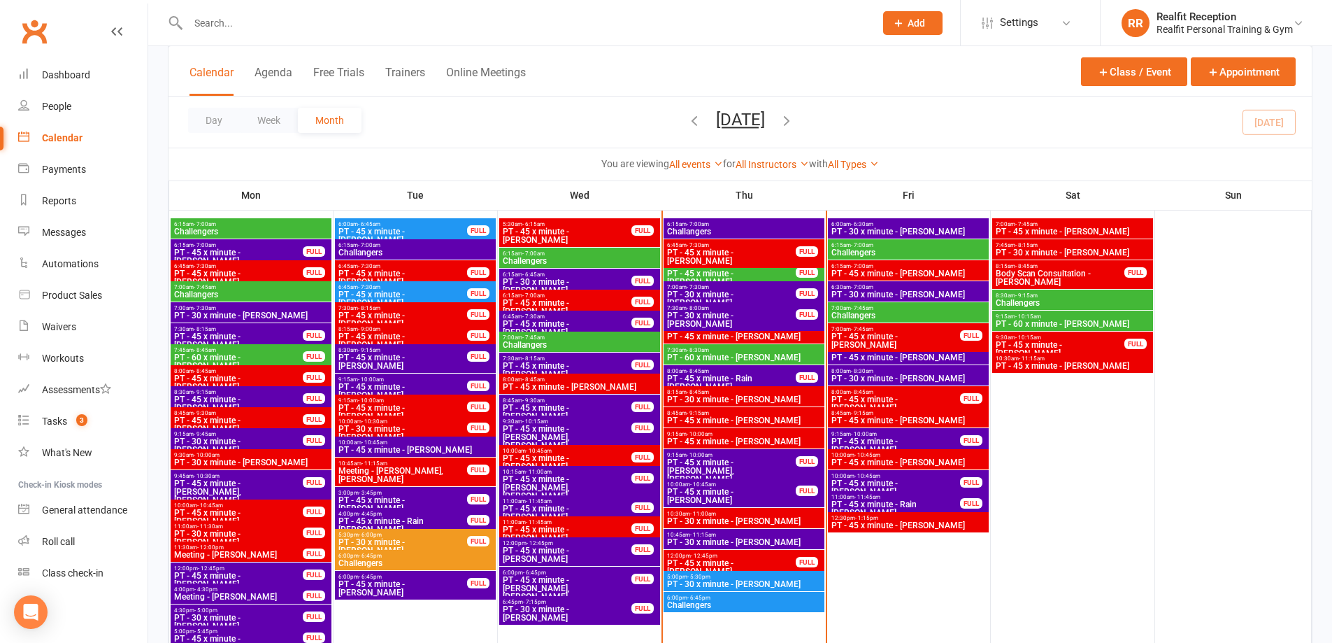
click at [760, 333] on span "PT - 45 x minute - [PERSON_NAME]" at bounding box center [743, 336] width 155 height 8
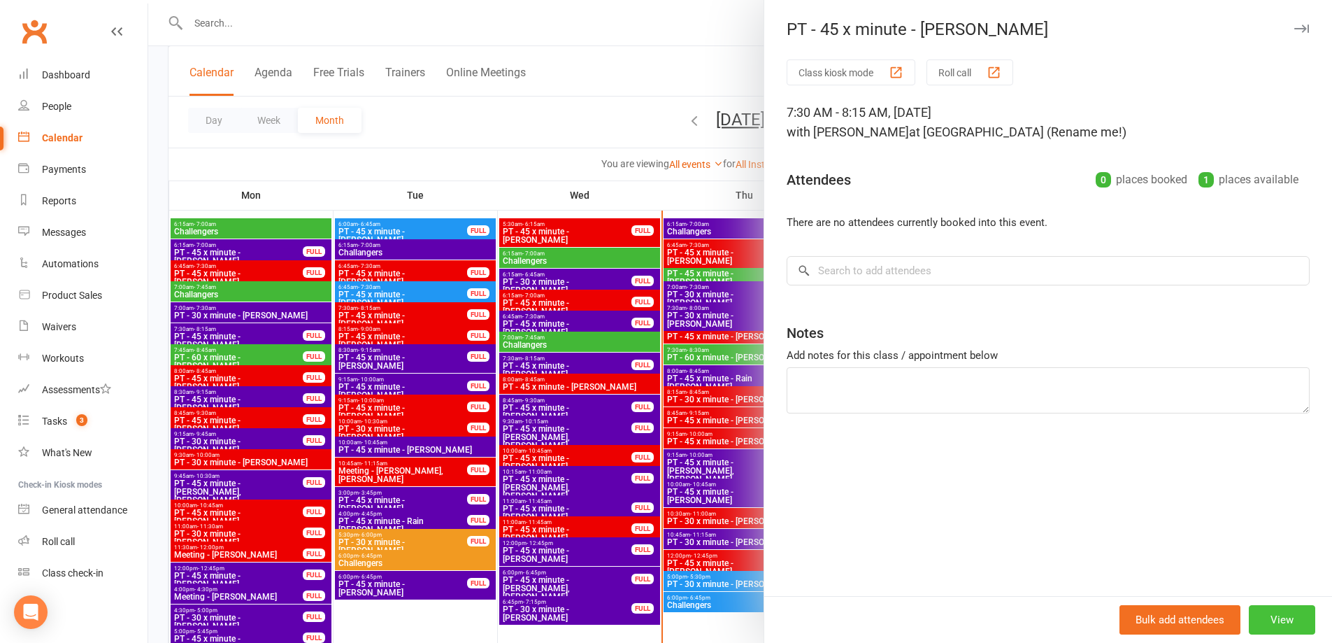
click at [1261, 617] on button "View" at bounding box center [1282, 619] width 66 height 29
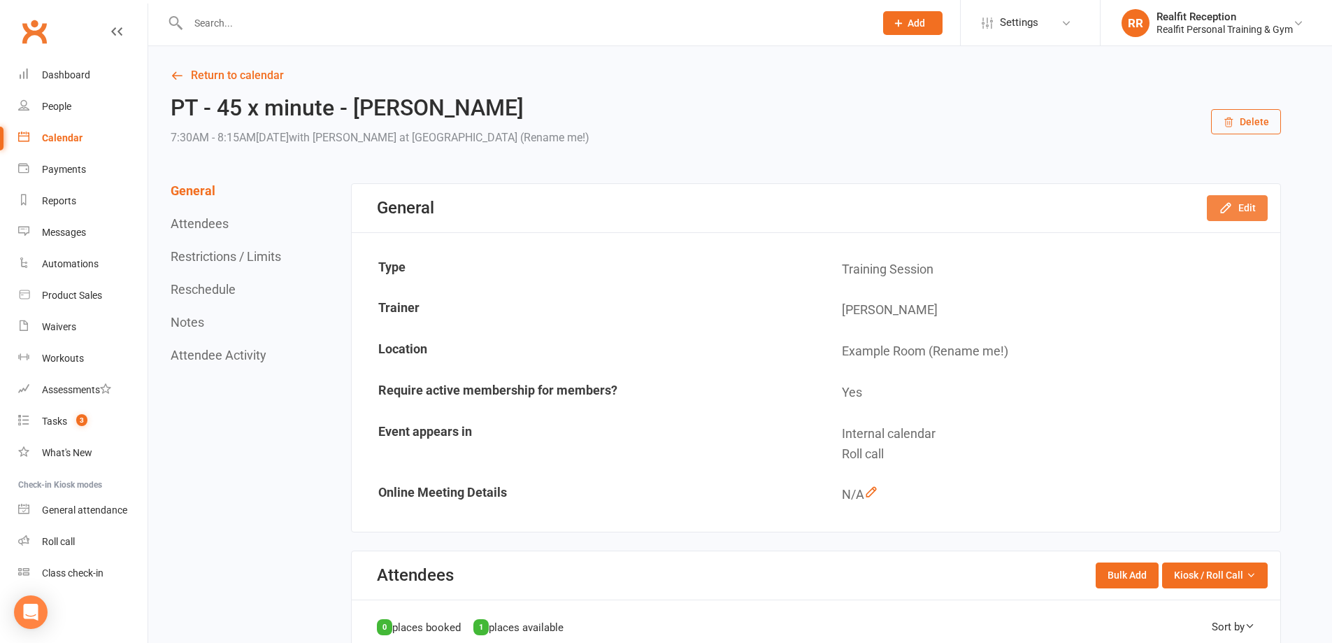
click at [1233, 208] on icon "button" at bounding box center [1226, 208] width 14 height 14
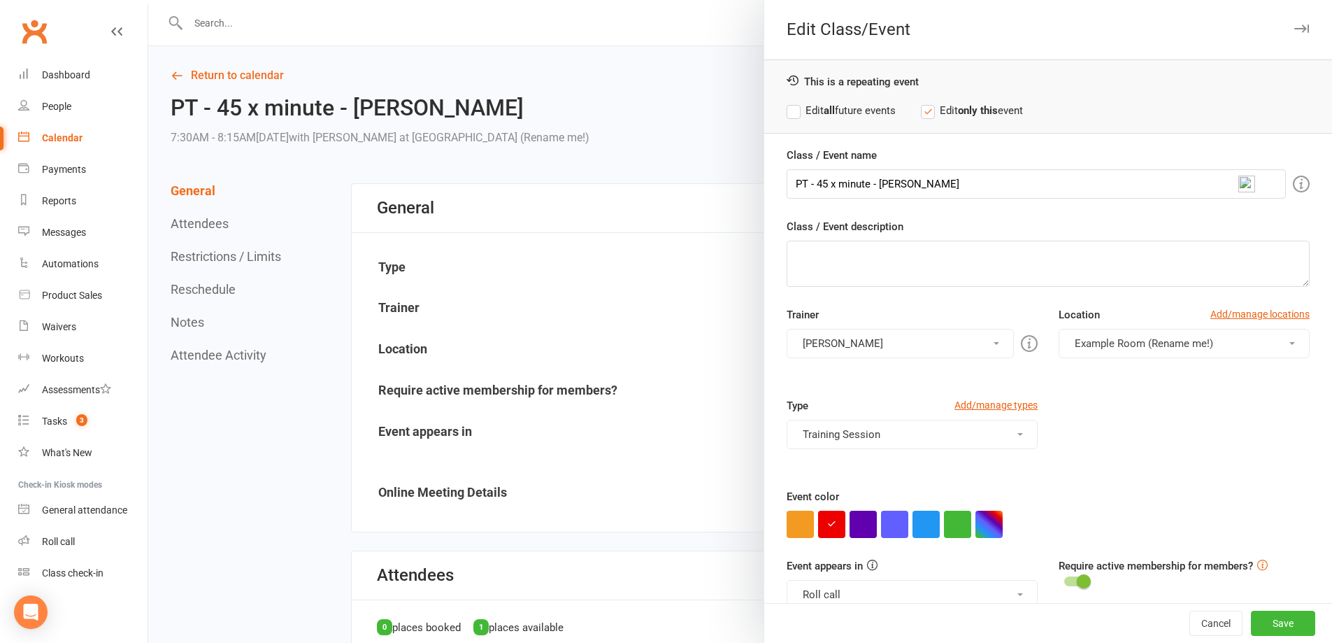
click at [831, 106] on strong "all" at bounding box center [829, 110] width 11 height 13
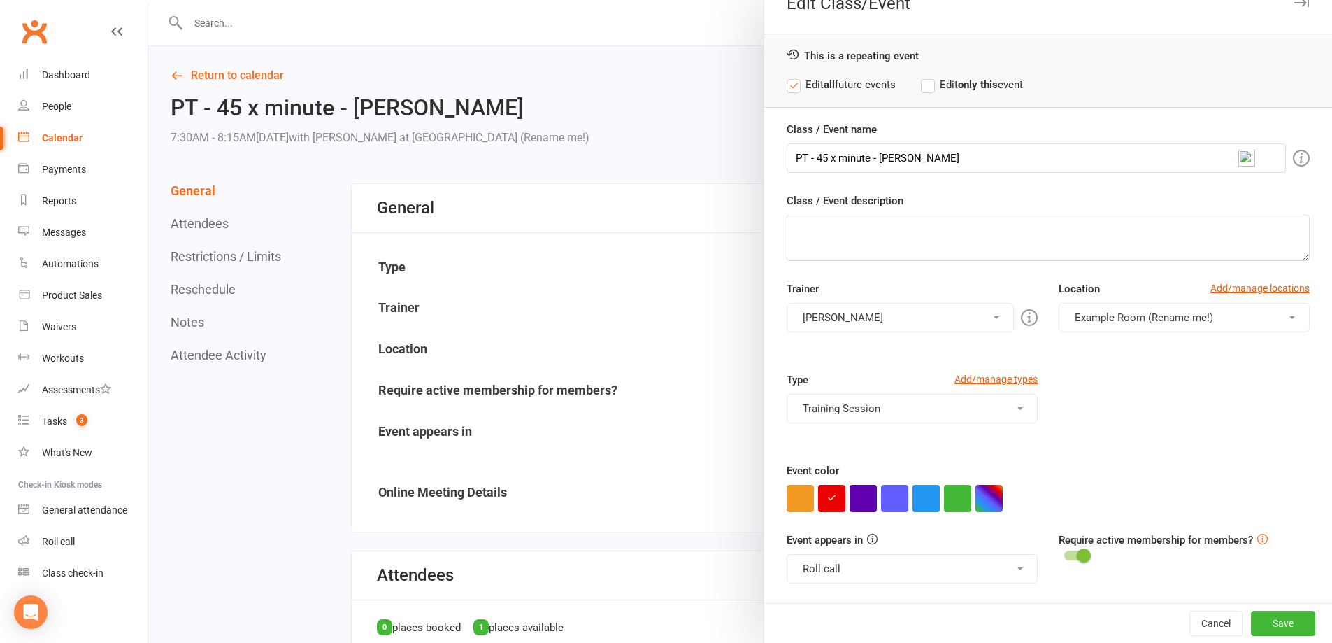
click at [871, 569] on button "Roll call" at bounding box center [912, 568] width 251 height 29
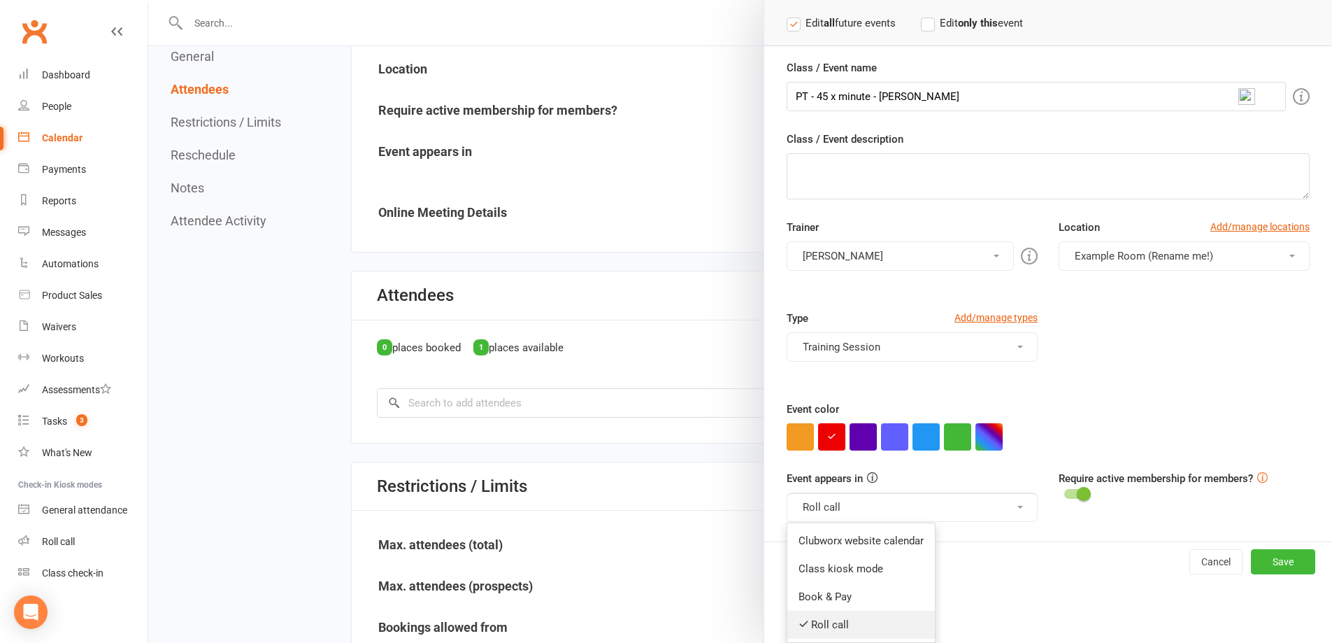
scroll to position [210, 0]
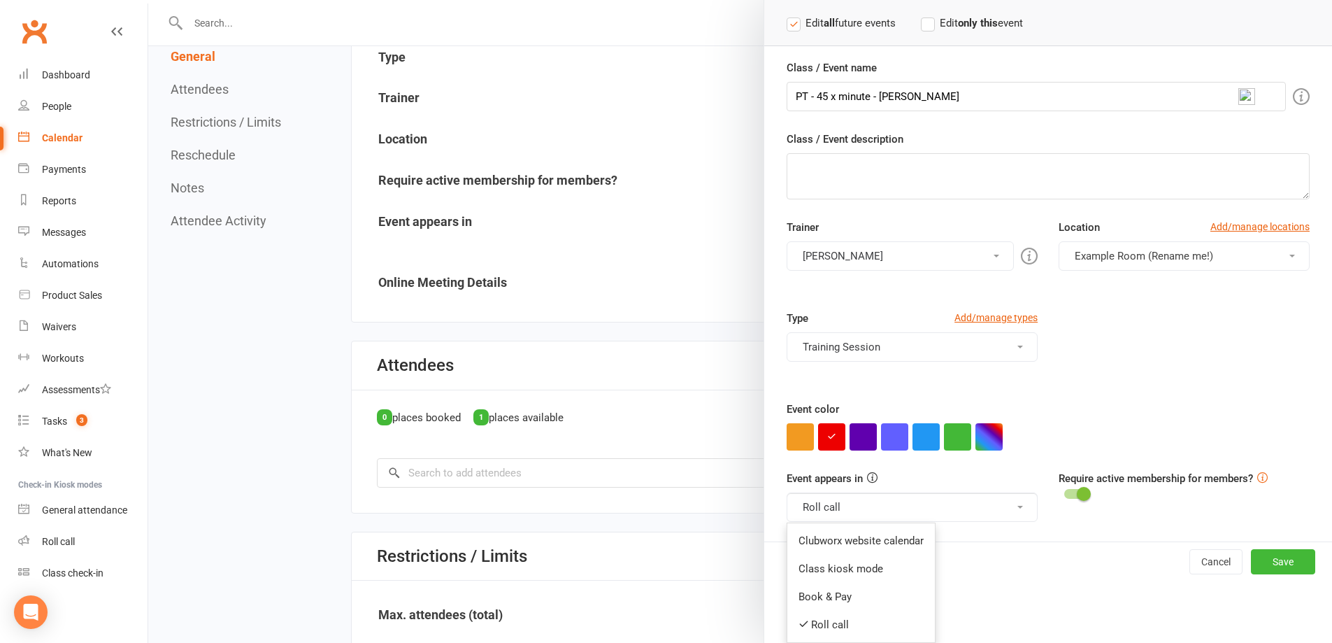
click at [878, 543] on link "Clubworx website calendar" at bounding box center [861, 541] width 148 height 28
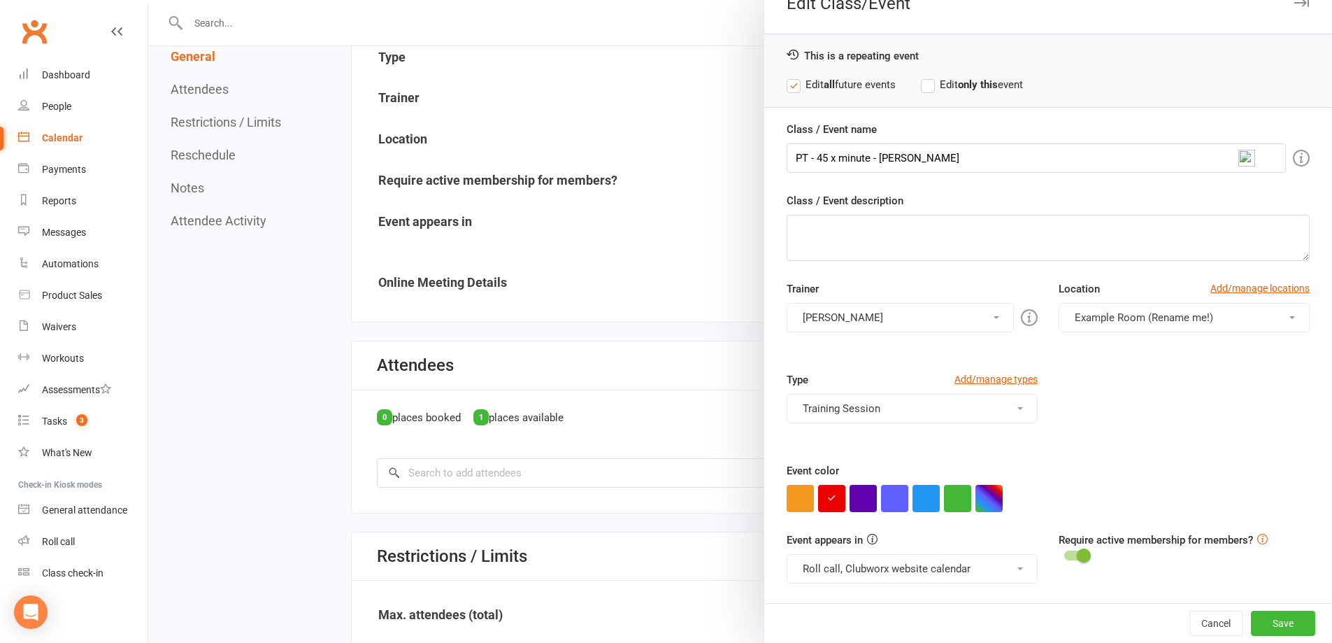
scroll to position [26, 0]
click at [924, 572] on button "Roll call, Clubworx website calendar" at bounding box center [912, 568] width 251 height 29
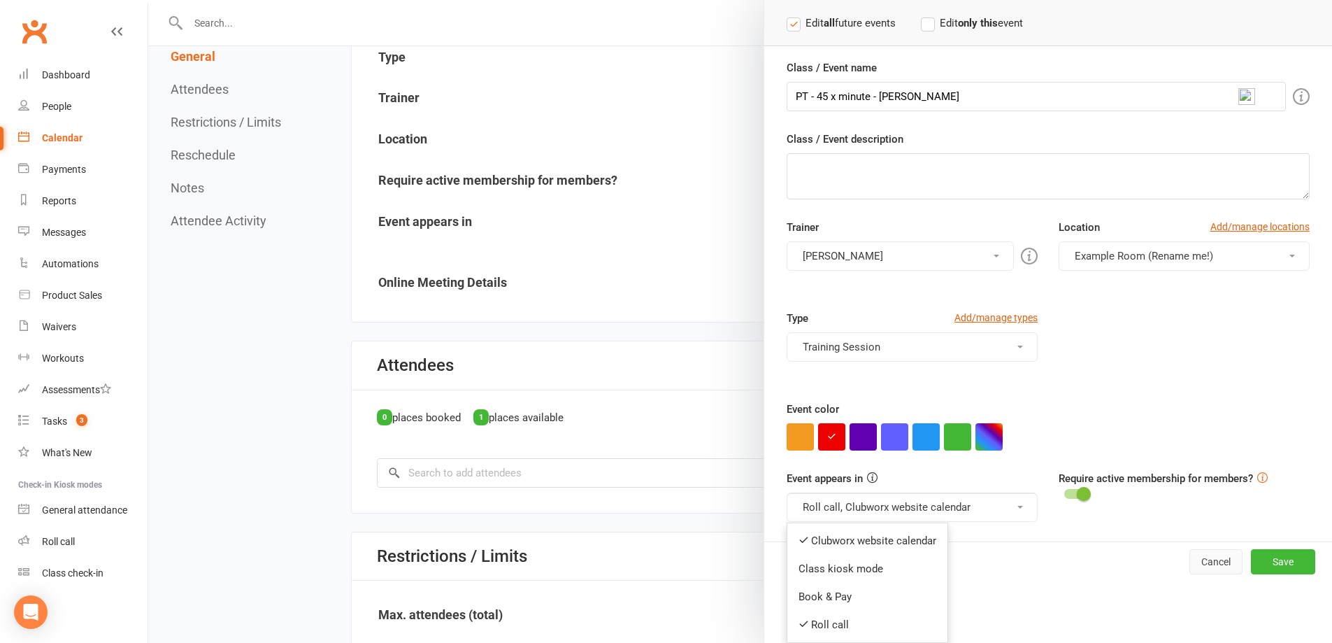
click at [1190, 557] on button "Cancel" at bounding box center [1216, 561] width 53 height 25
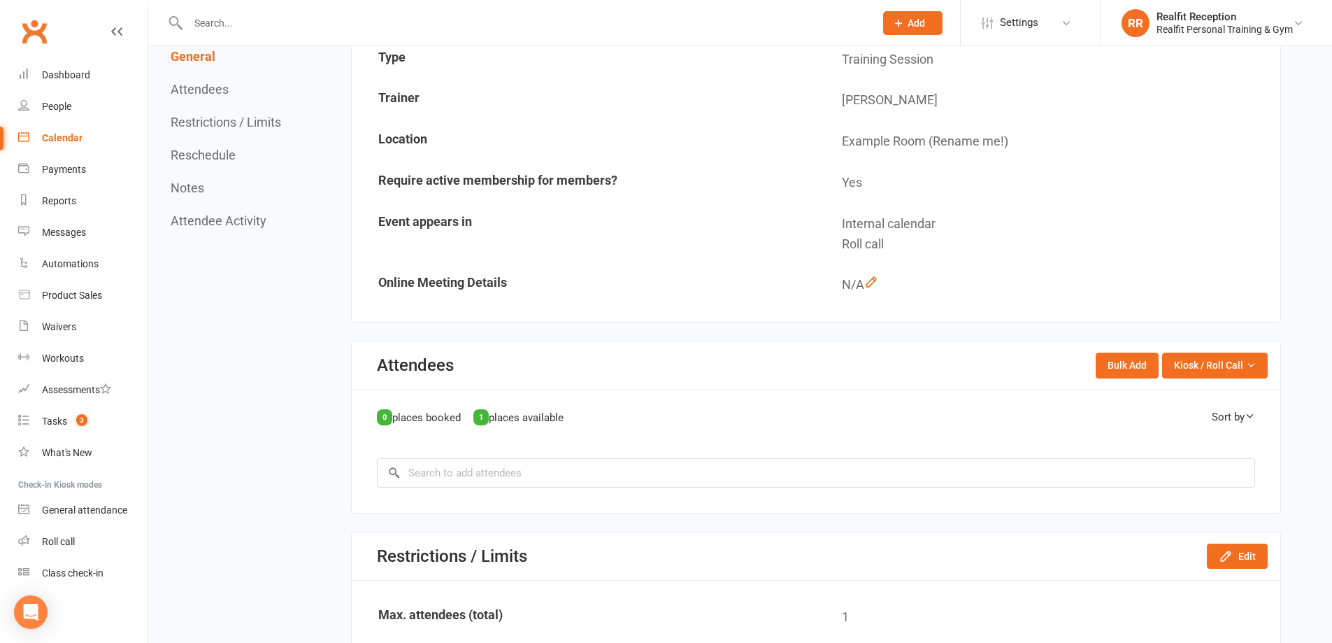
scroll to position [36, 0]
click at [1212, 373] on span "Kiosk / Roll Call" at bounding box center [1208, 364] width 69 height 15
click at [1202, 424] on link "Enter Roll Call" at bounding box center [1198, 425] width 138 height 28
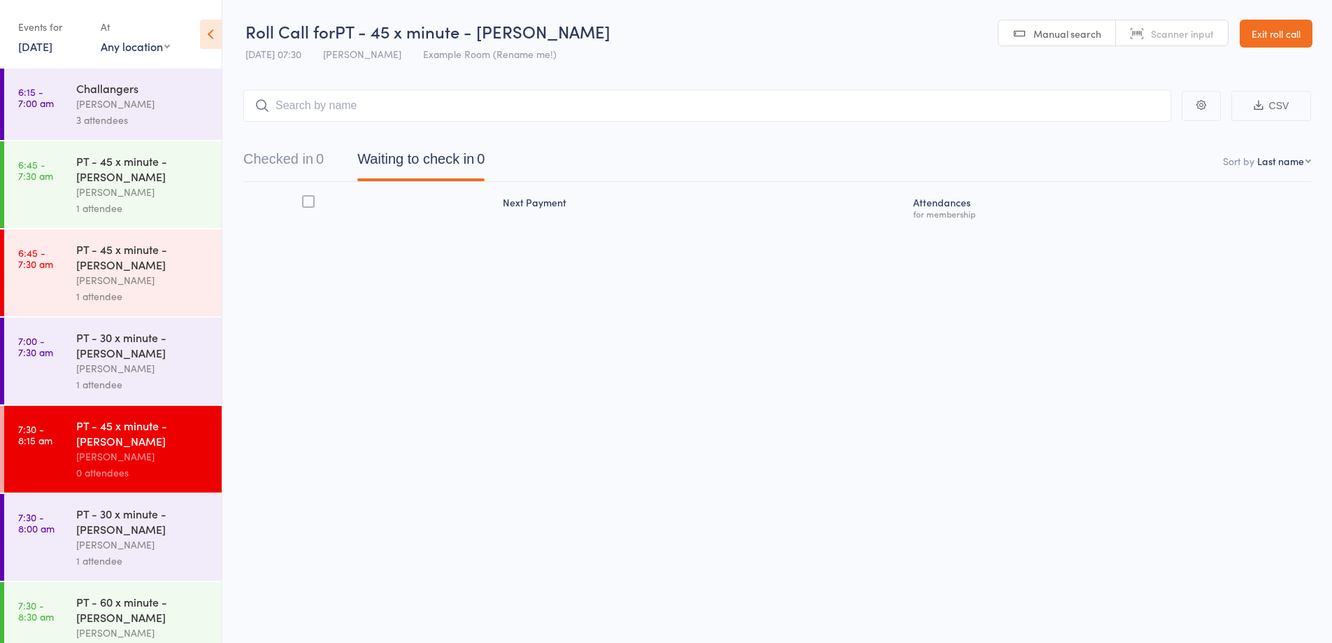
click at [362, 101] on input "search" at bounding box center [707, 106] width 928 height 32
type input "george"
click at [479, 136] on div "George Koufogiannis Drop in" at bounding box center [707, 135] width 927 height 32
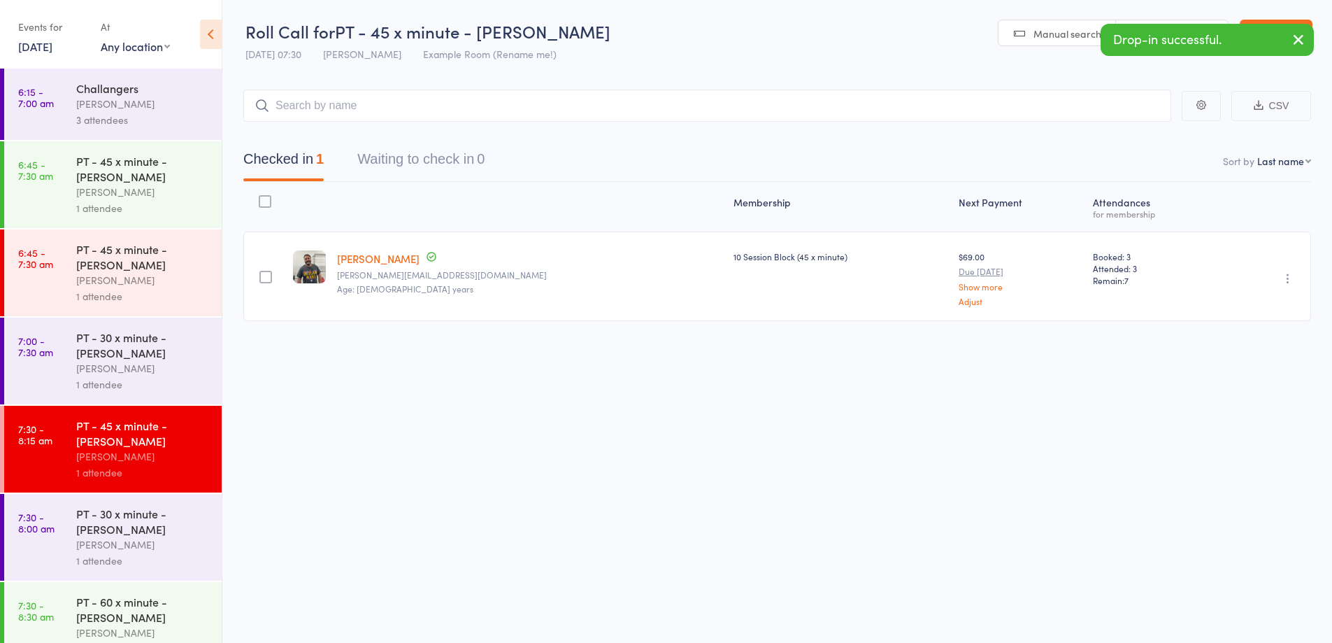
click at [1284, 278] on icon "button" at bounding box center [1288, 278] width 14 height 14
click at [1254, 414] on li "Mark absent" at bounding box center [1237, 418] width 115 height 19
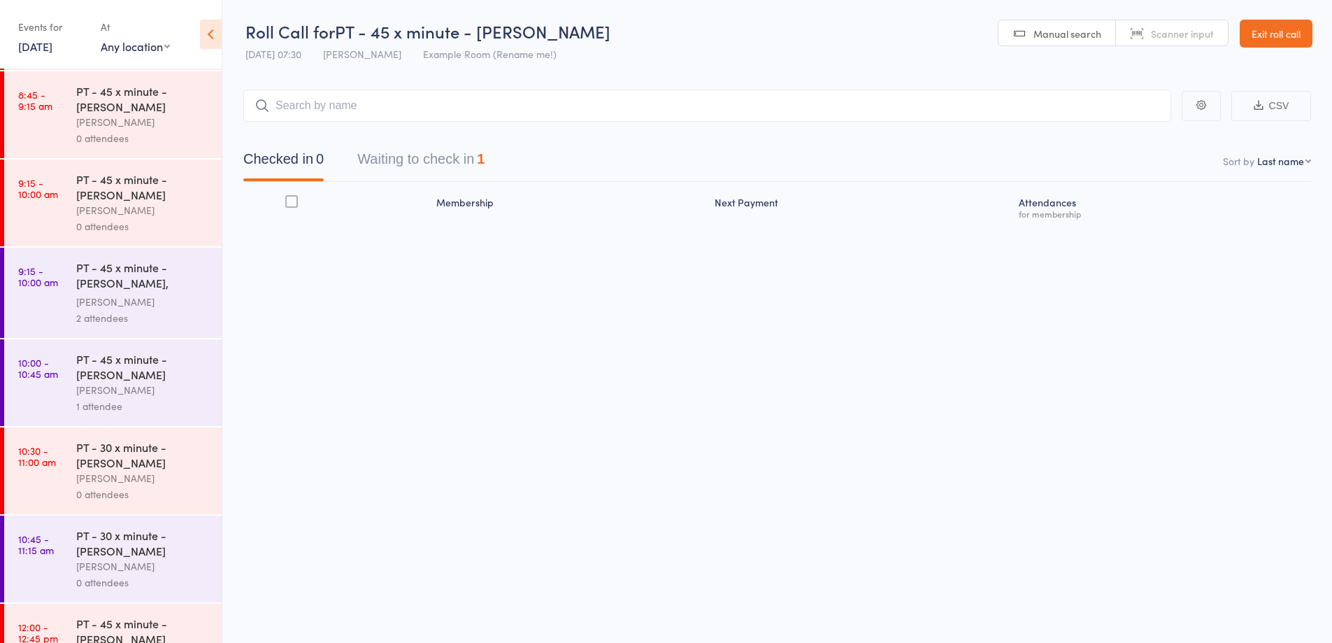
scroll to position [705, 0]
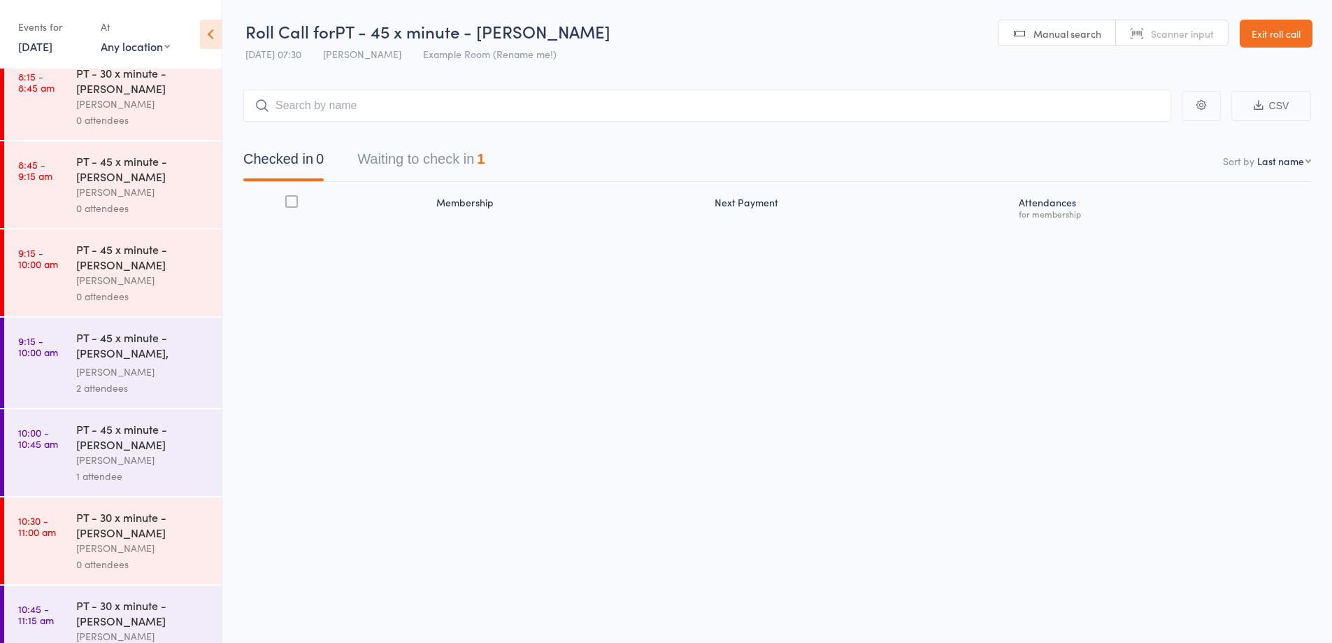
click at [168, 115] on div "0 attendees" at bounding box center [143, 120] width 134 height 16
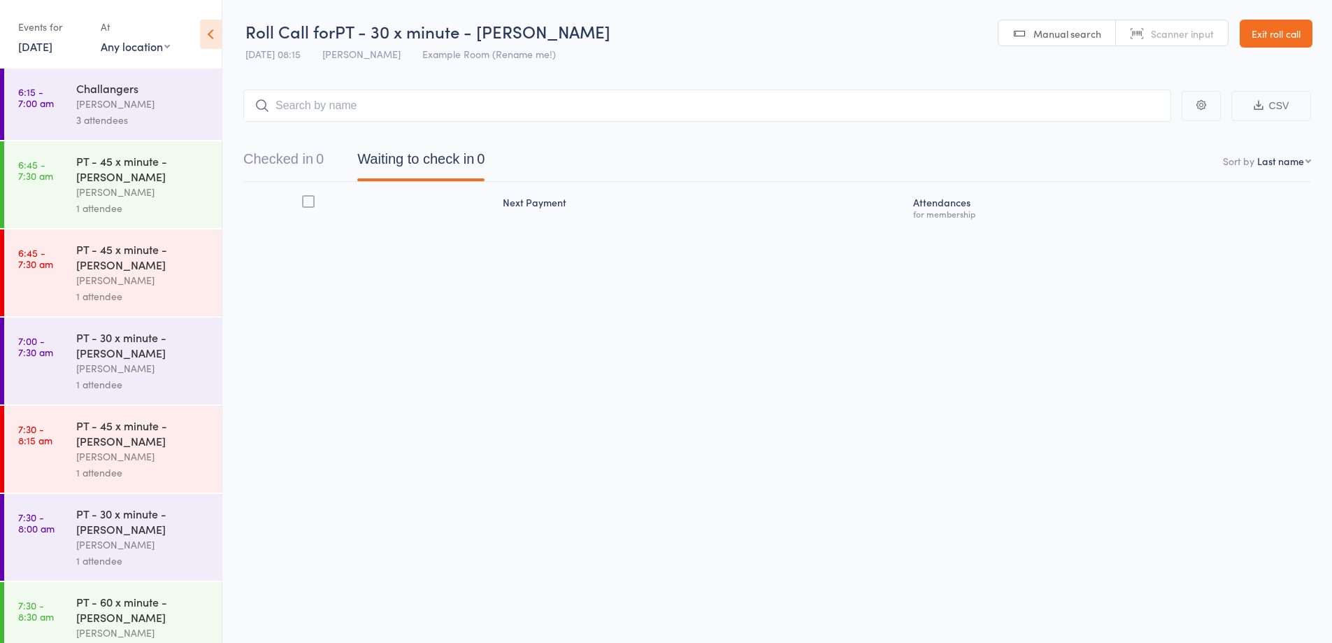
click at [1273, 41] on link "Exit roll call" at bounding box center [1276, 34] width 73 height 28
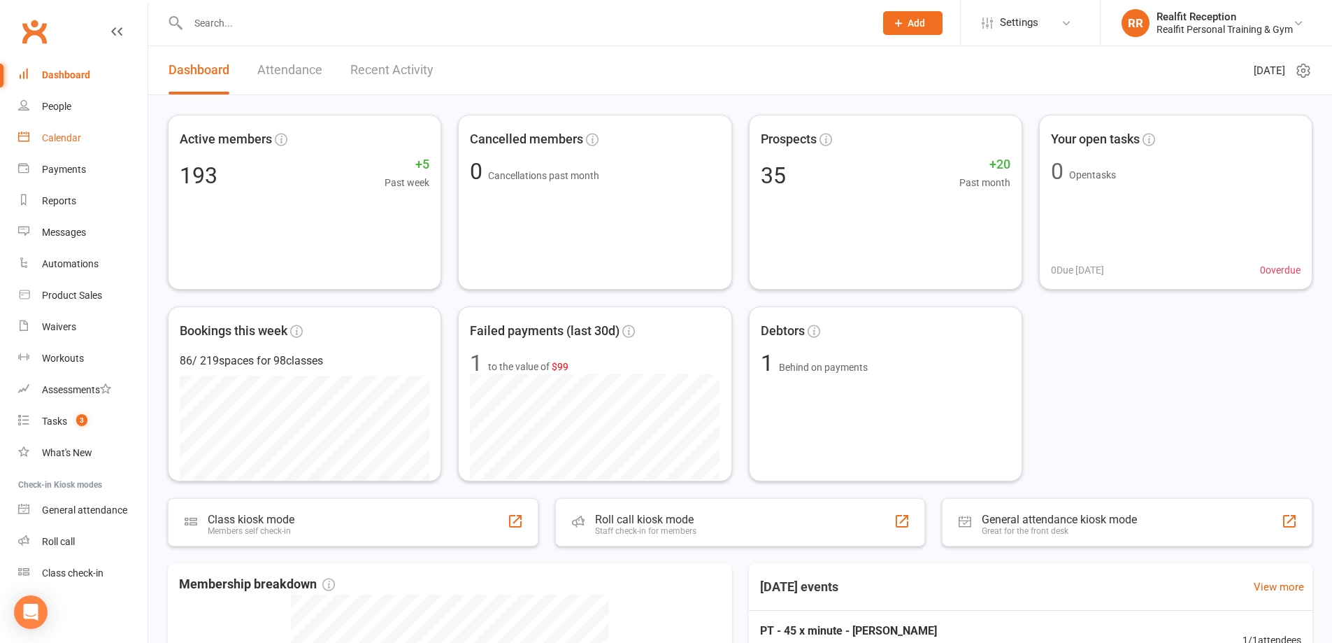
click at [59, 140] on div "Calendar" at bounding box center [61, 137] width 39 height 11
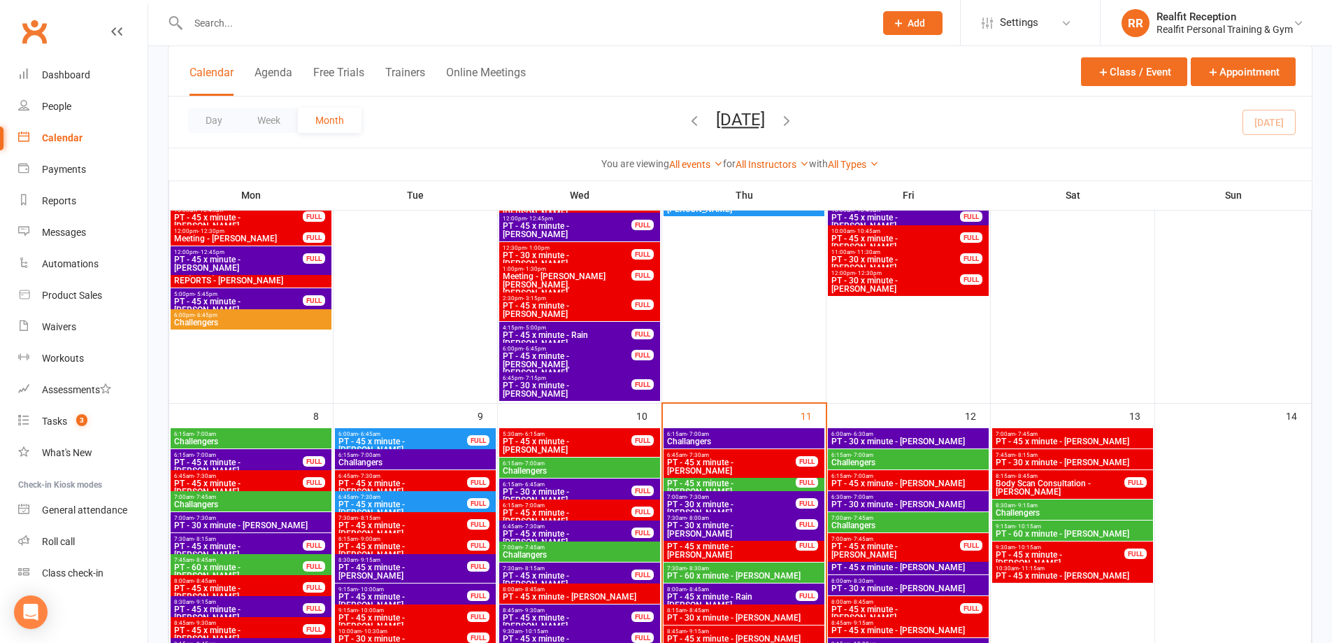
scroll to position [699, 0]
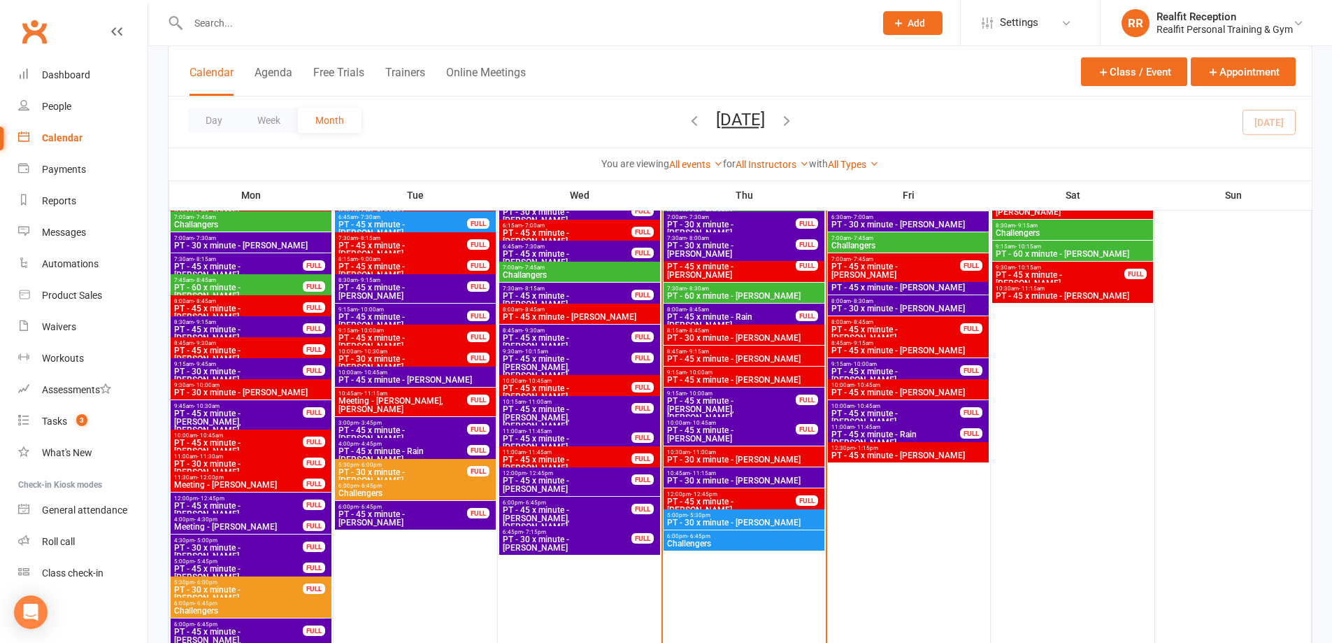
click at [764, 334] on span "PT - 30 x minute - [PERSON_NAME]" at bounding box center [743, 338] width 155 height 8
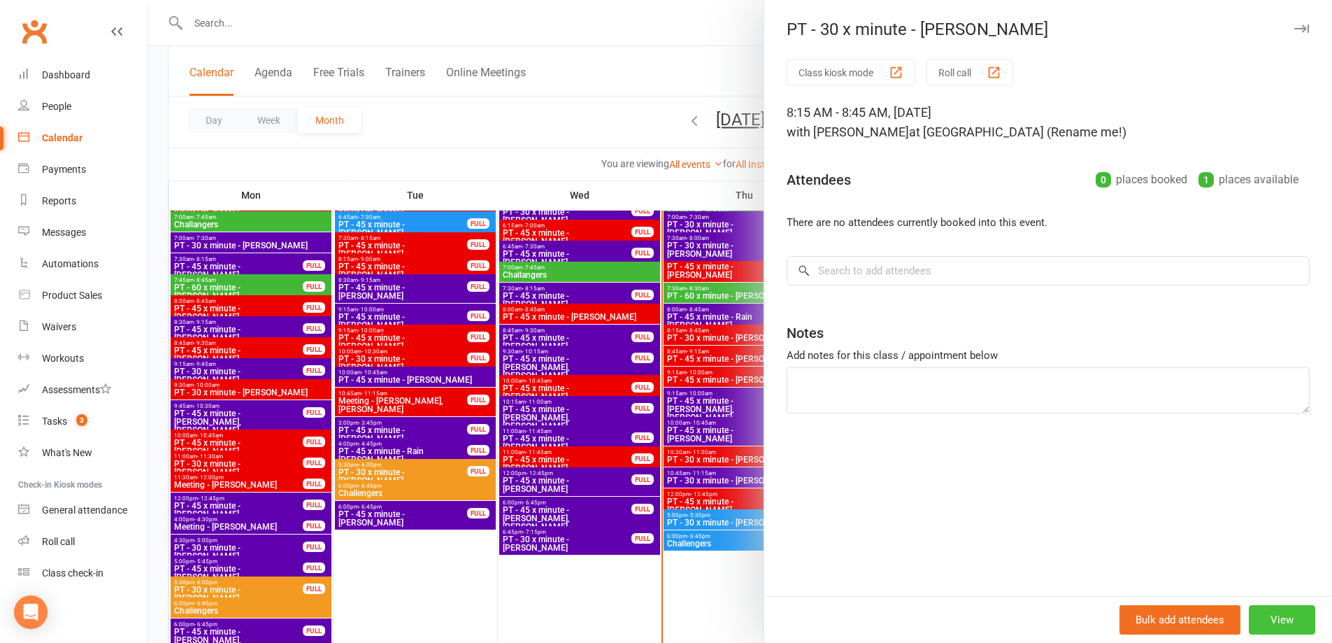
click at [1269, 617] on button "View" at bounding box center [1282, 619] width 66 height 29
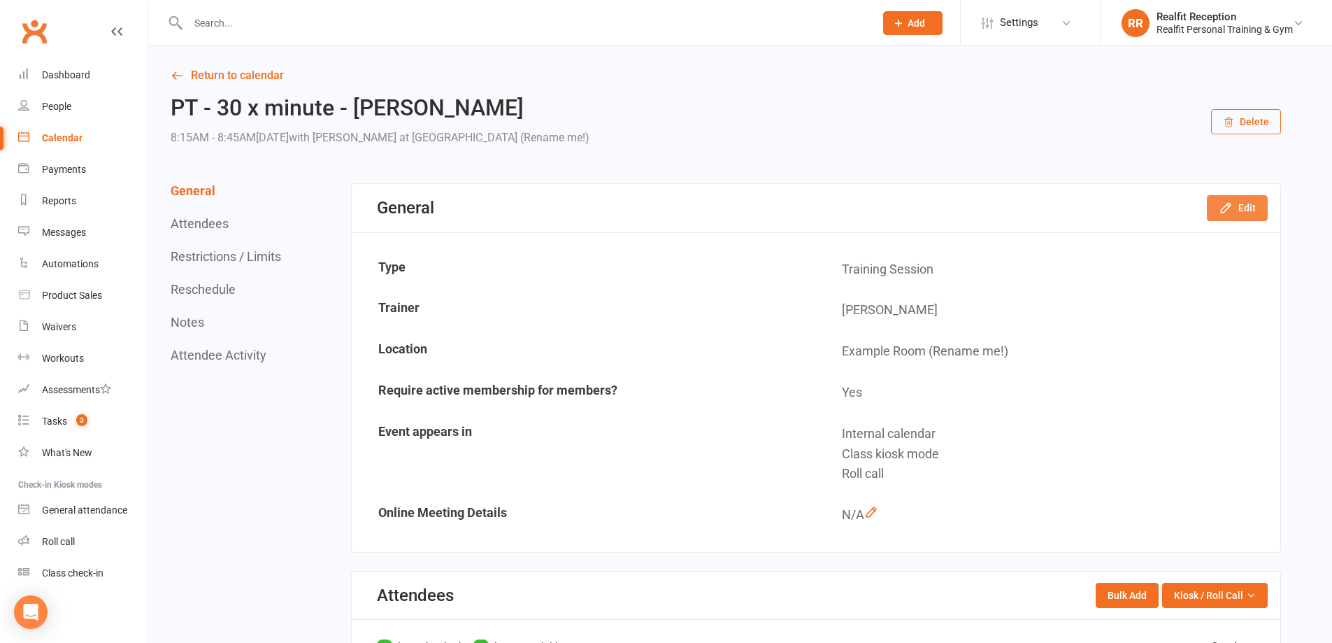
click at [1233, 211] on icon "button" at bounding box center [1226, 208] width 14 height 14
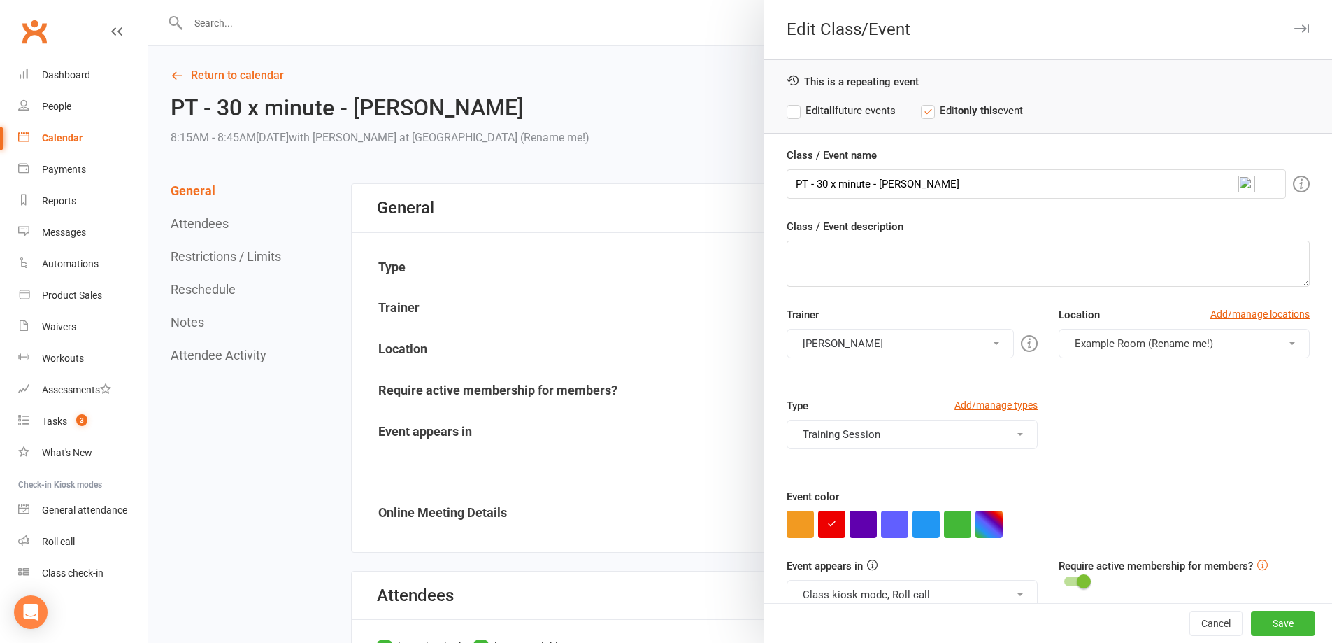
click at [899, 588] on button "Class kiosk mode, Roll call" at bounding box center [912, 594] width 251 height 29
click at [794, 108] on label "Edit all future events" at bounding box center [841, 110] width 109 height 17
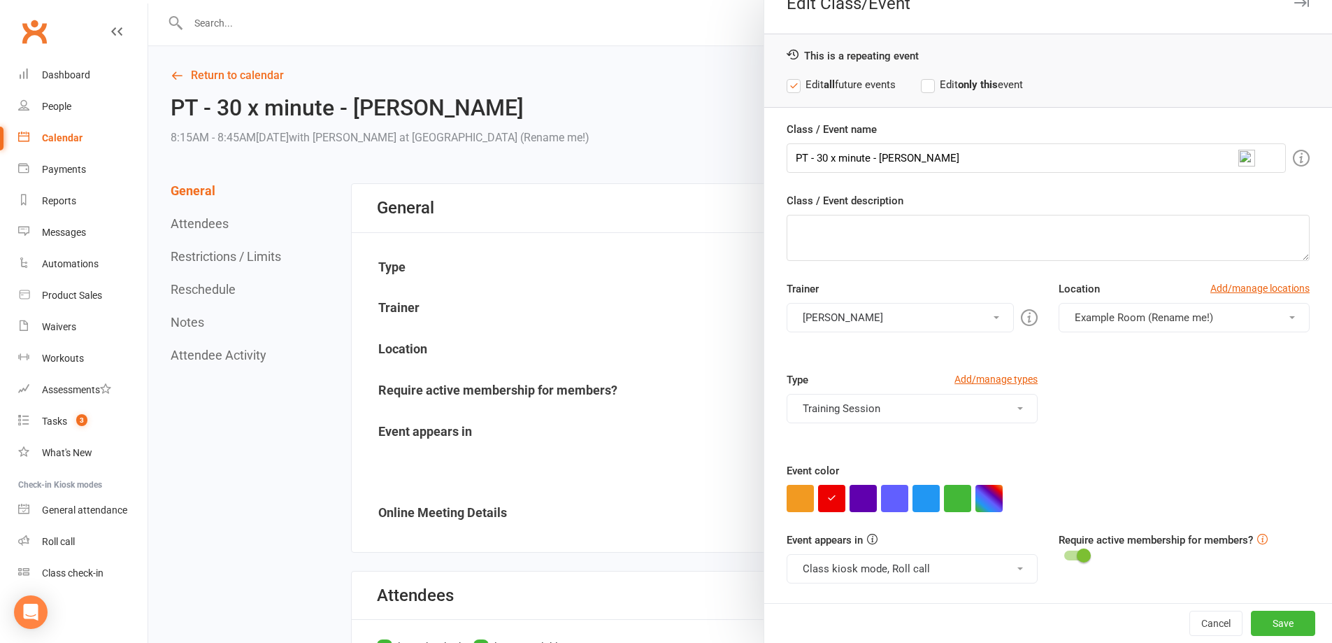
click at [910, 567] on button "Class kiosk mode, Roll call" at bounding box center [912, 568] width 251 height 29
click at [866, 627] on link "Class kiosk mode" at bounding box center [861, 630] width 148 height 28
click at [848, 574] on button "Roll call" at bounding box center [912, 568] width 251 height 29
click at [1042, 598] on div "Event appears in Roll call Clubworx website calendar Class kiosk mode Book & Pa…" at bounding box center [1048, 566] width 544 height 71
click at [1276, 621] on button "Save" at bounding box center [1283, 622] width 64 height 25
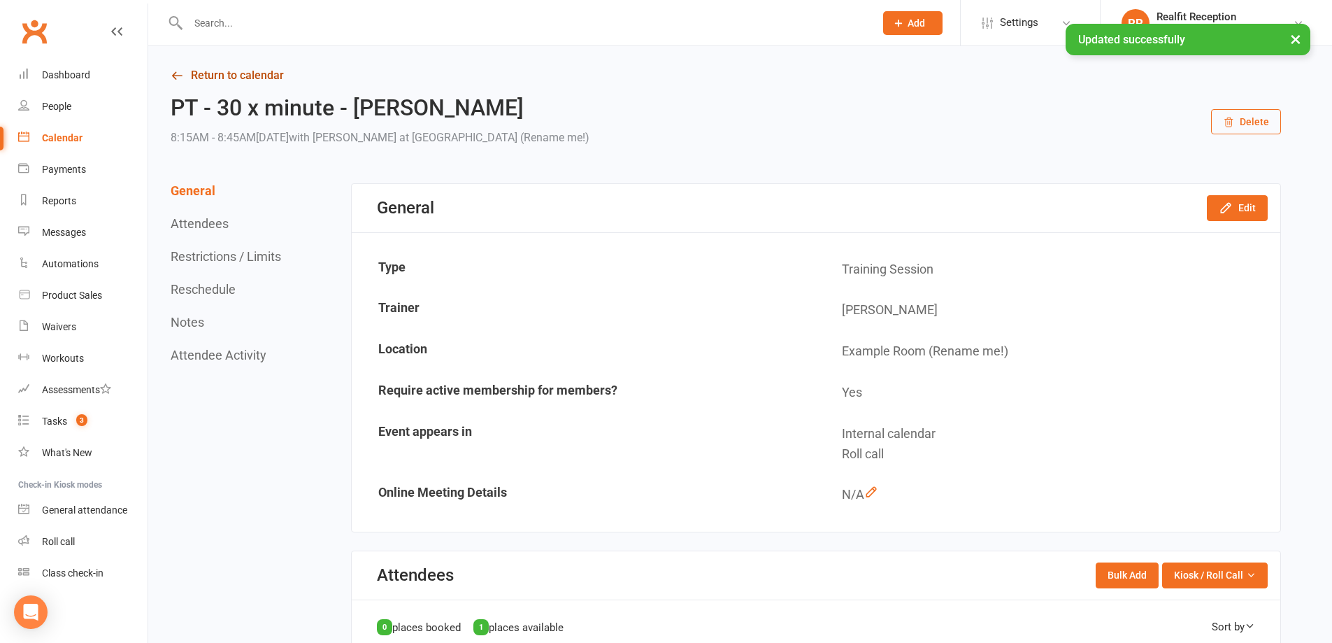
click at [253, 79] on link "Return to calendar" at bounding box center [726, 76] width 1110 height 20
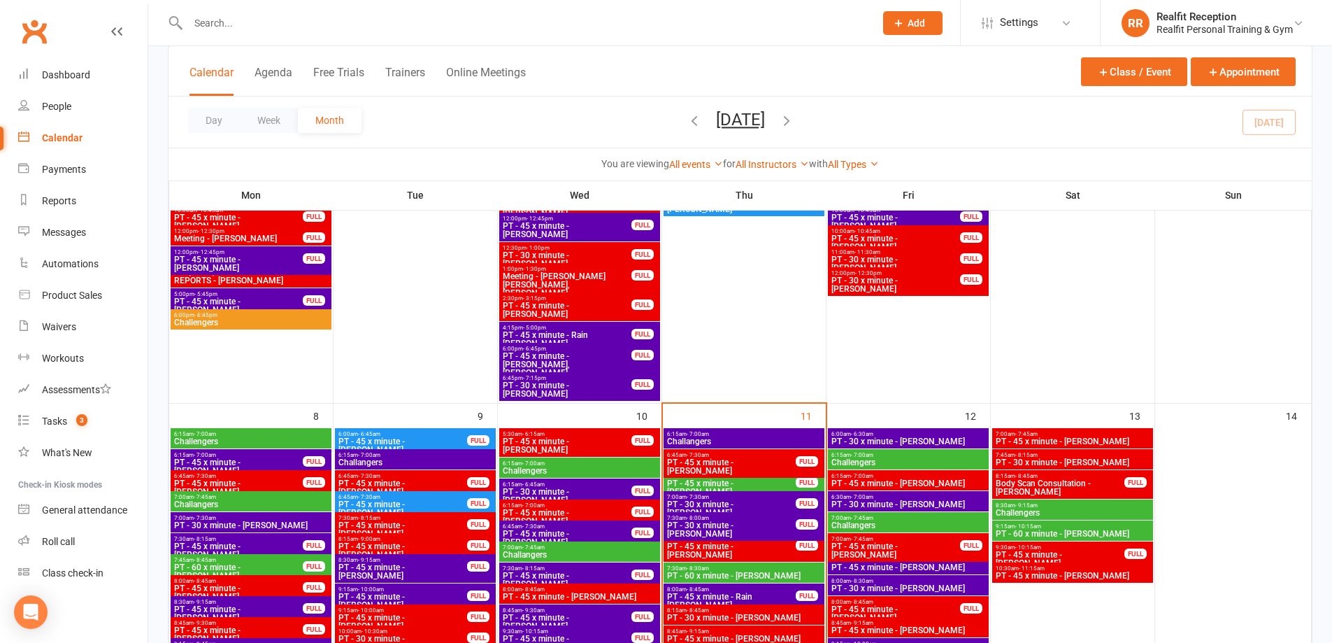
scroll to position [559, 0]
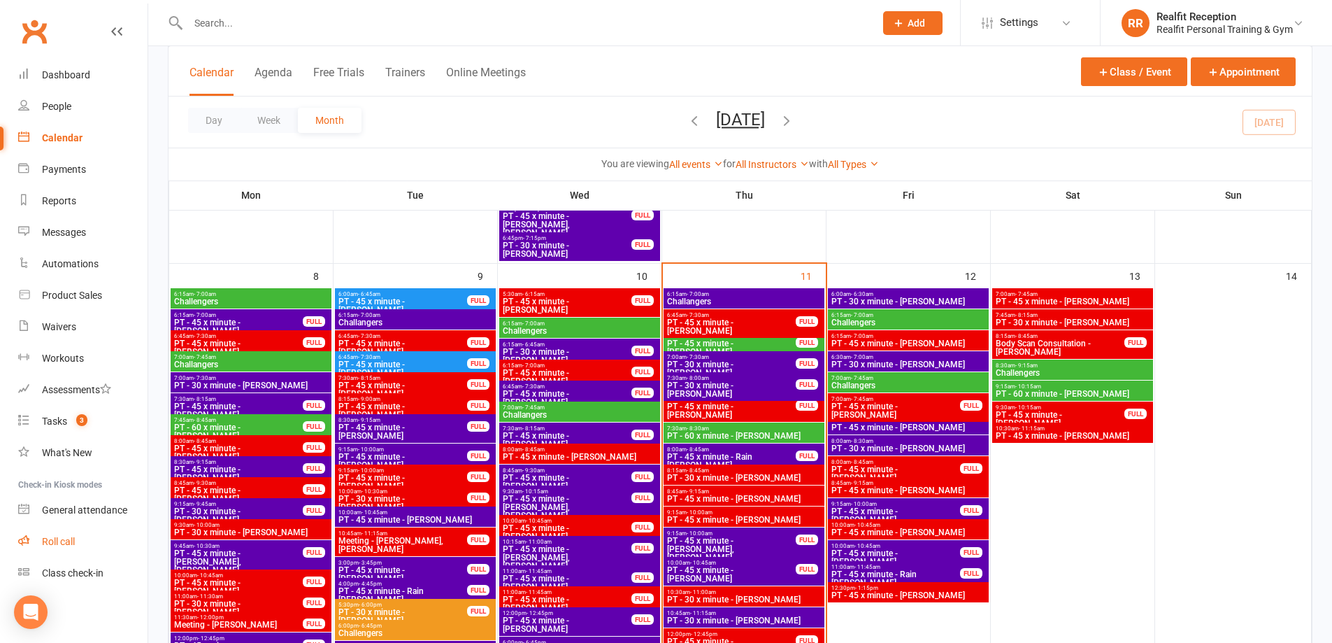
click at [50, 547] on div "Roll call" at bounding box center [58, 541] width 33 height 11
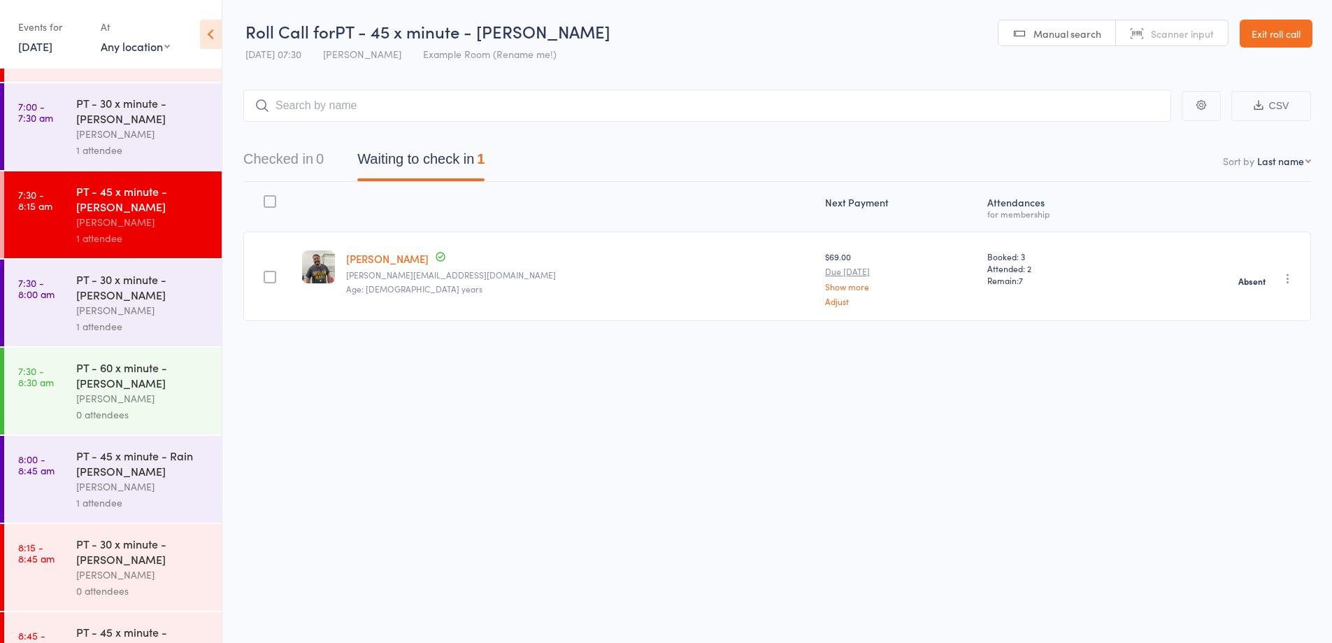
scroll to position [339, 0]
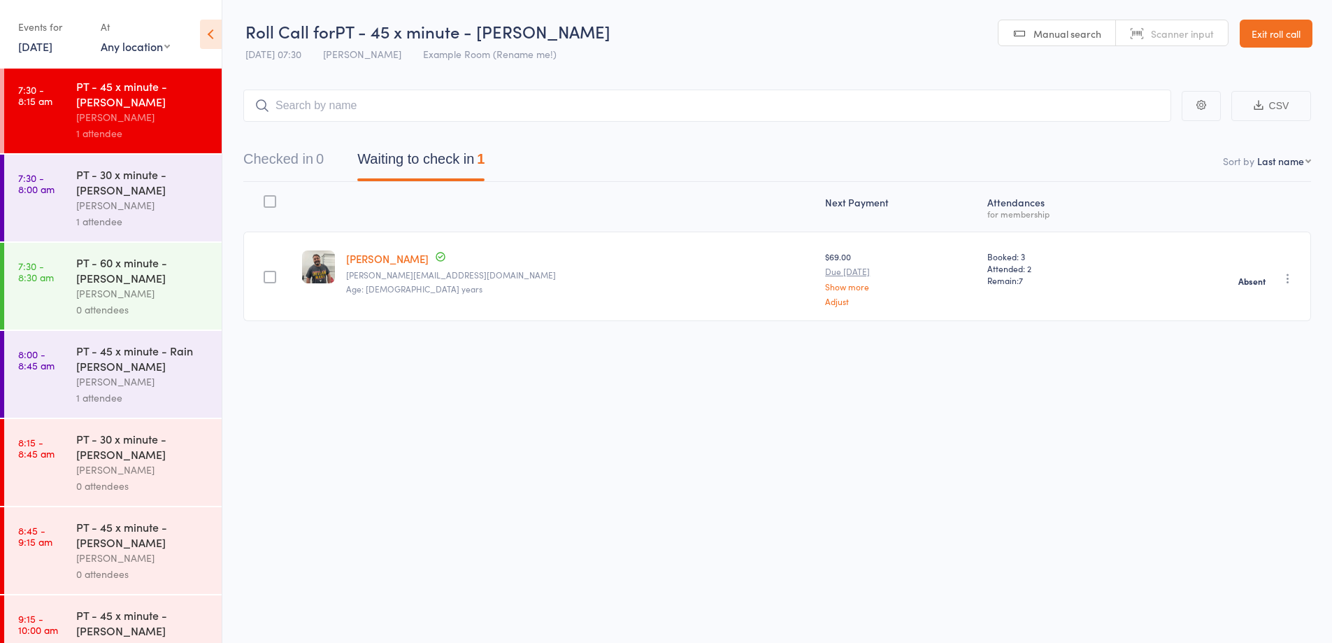
click at [146, 391] on div "1 attendee" at bounding box center [143, 398] width 134 height 16
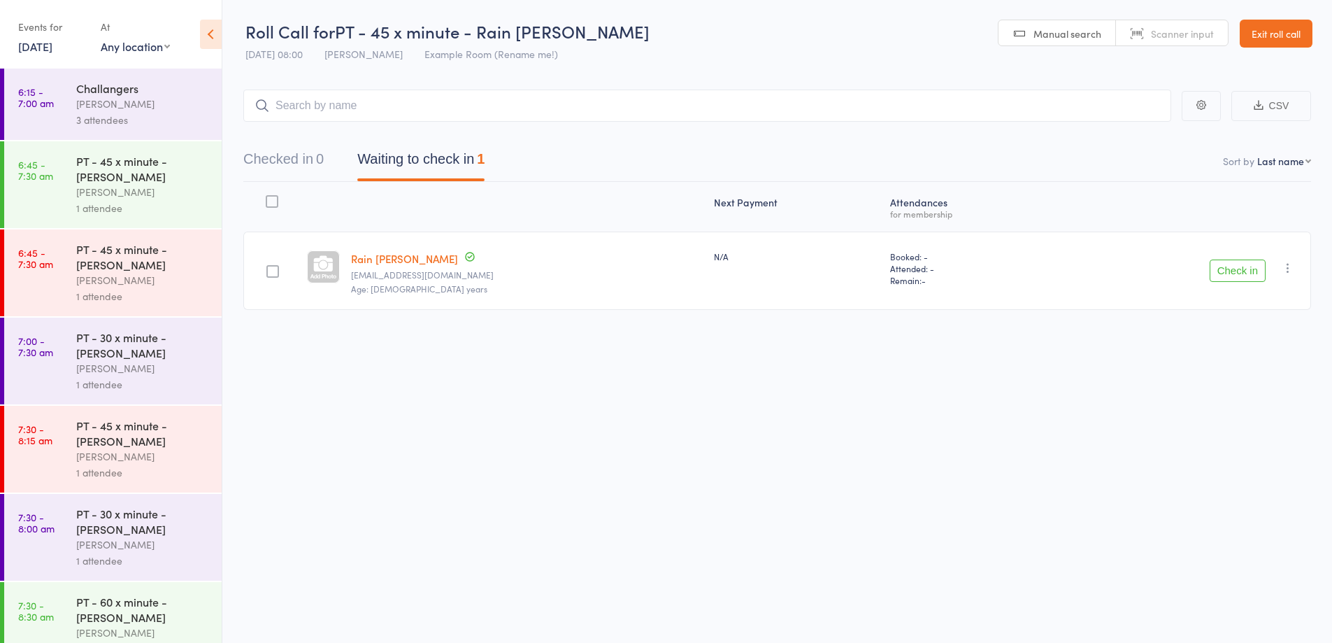
click at [1238, 272] on button "Check in" at bounding box center [1238, 270] width 56 height 22
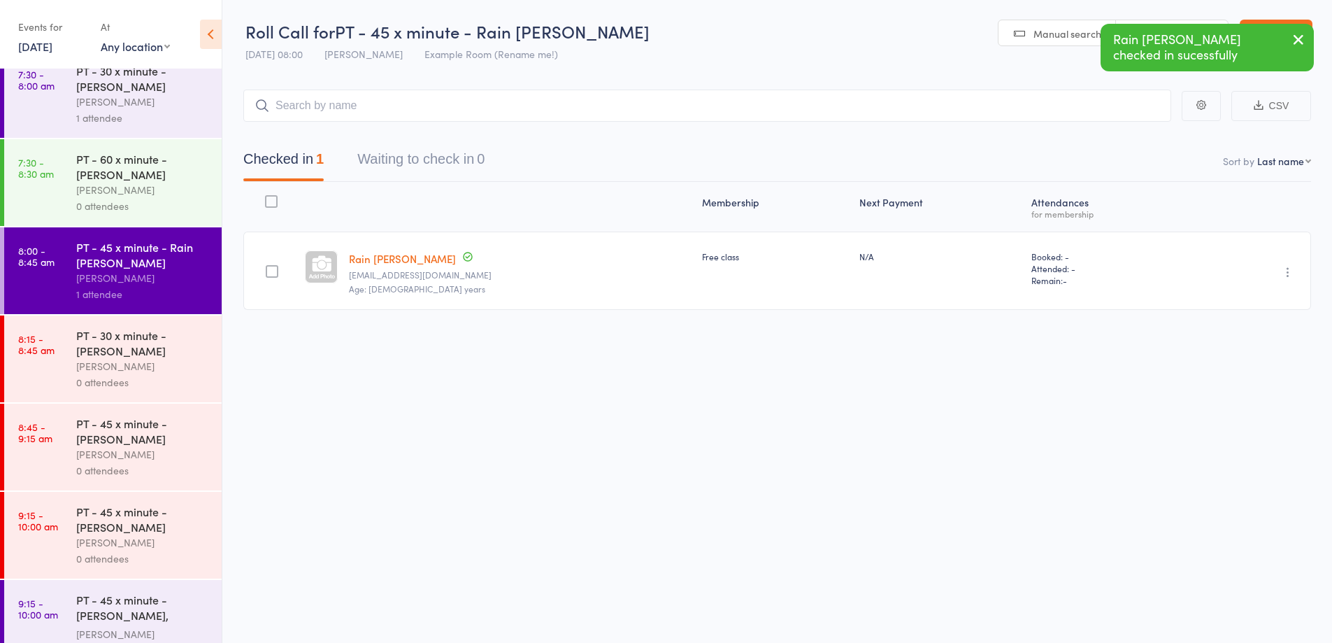
scroll to position [544, 0]
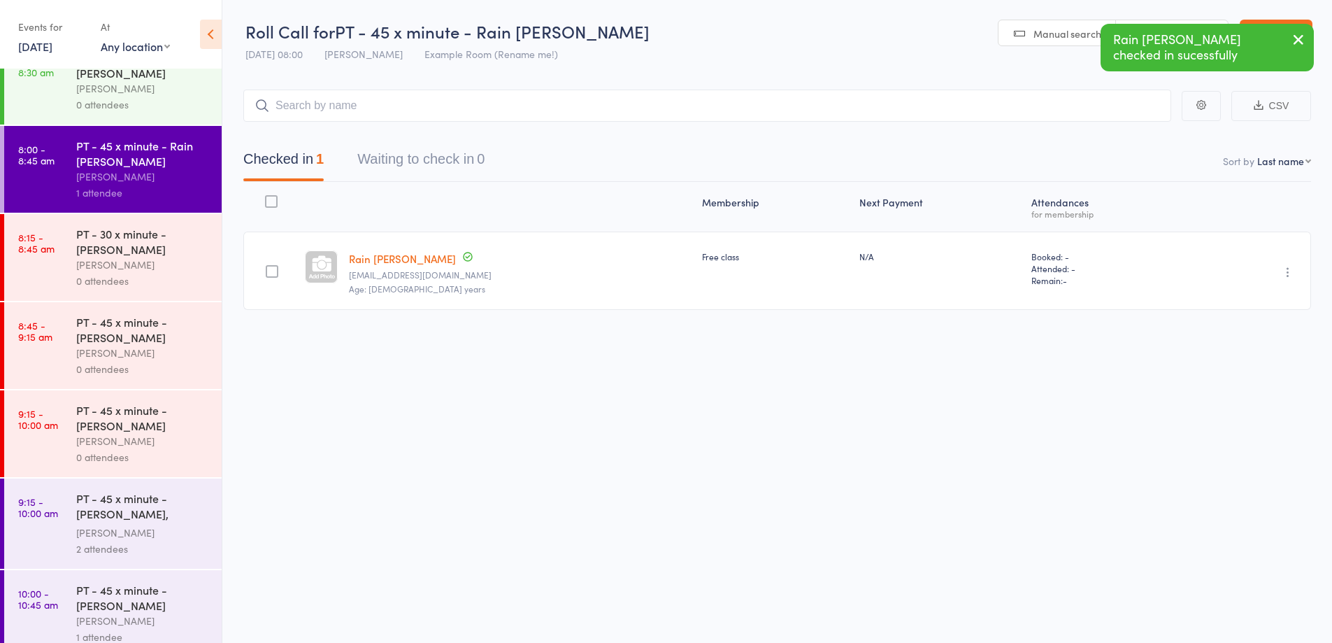
click at [227, 463] on div "Roll Call for PT - 45 x minute - Rain Gia 11 Sep 08:00 Audery Perera Example Ro…" at bounding box center [666, 321] width 1332 height 643
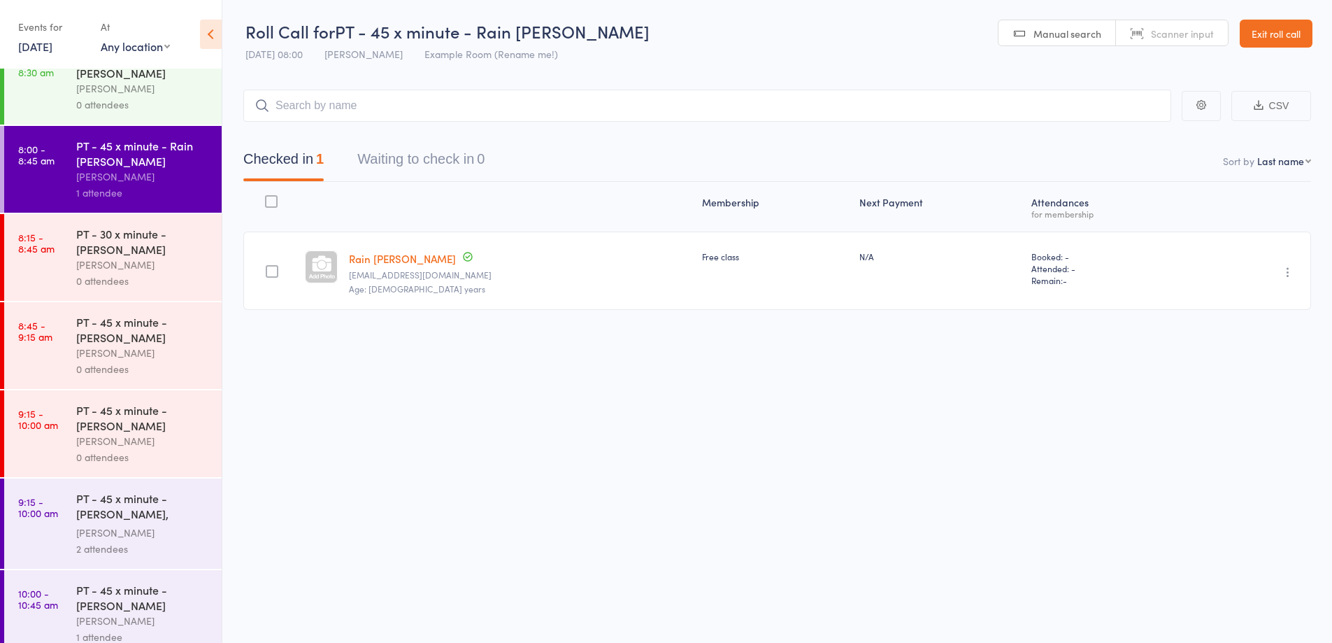
click at [155, 275] on div "0 attendees" at bounding box center [143, 281] width 134 height 16
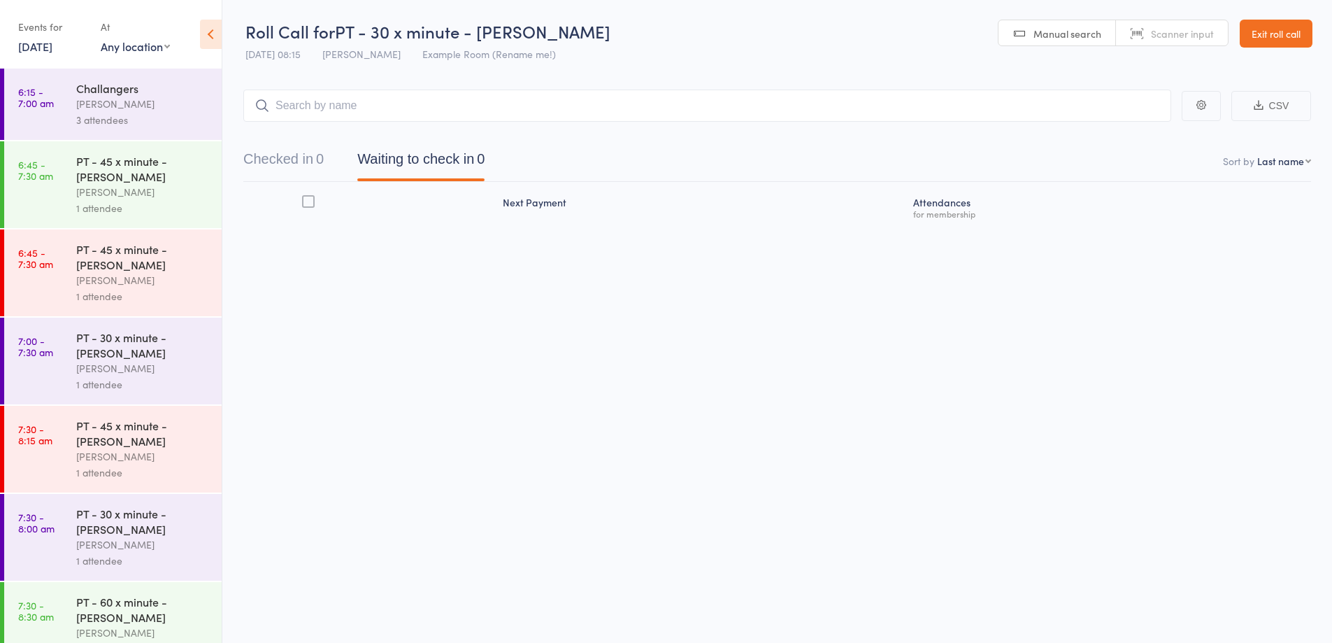
click at [1278, 38] on link "Exit roll call" at bounding box center [1276, 34] width 73 height 28
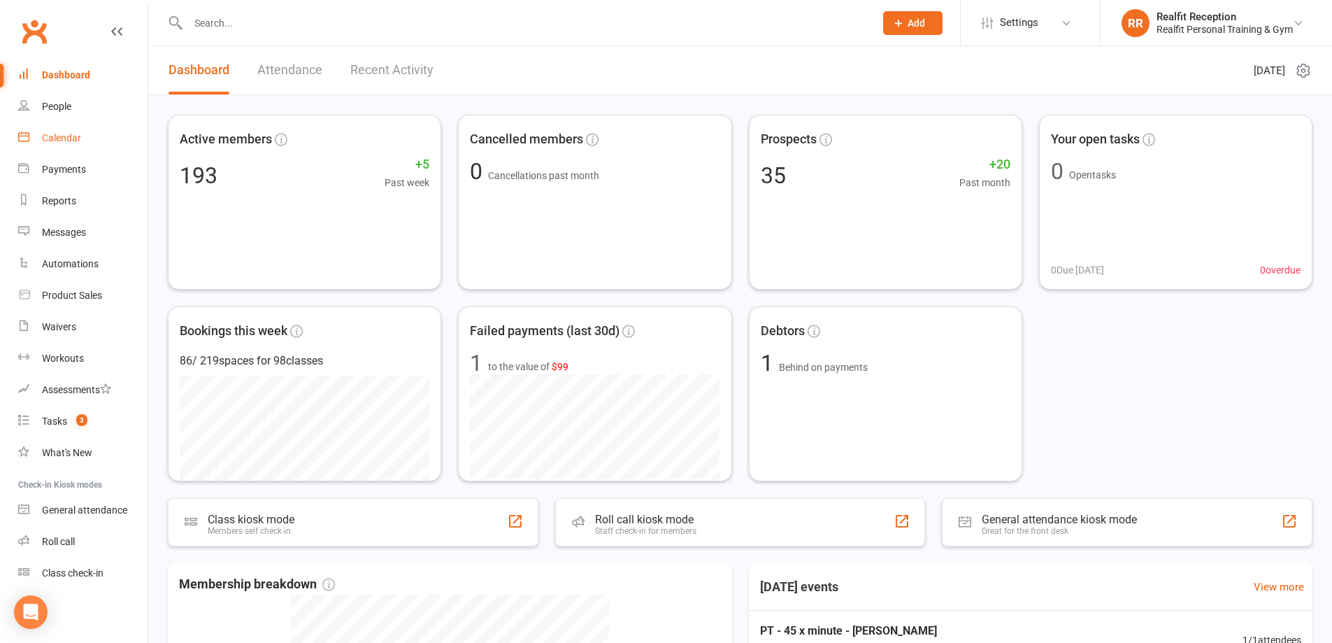
click at [59, 141] on div "Calendar" at bounding box center [61, 137] width 39 height 11
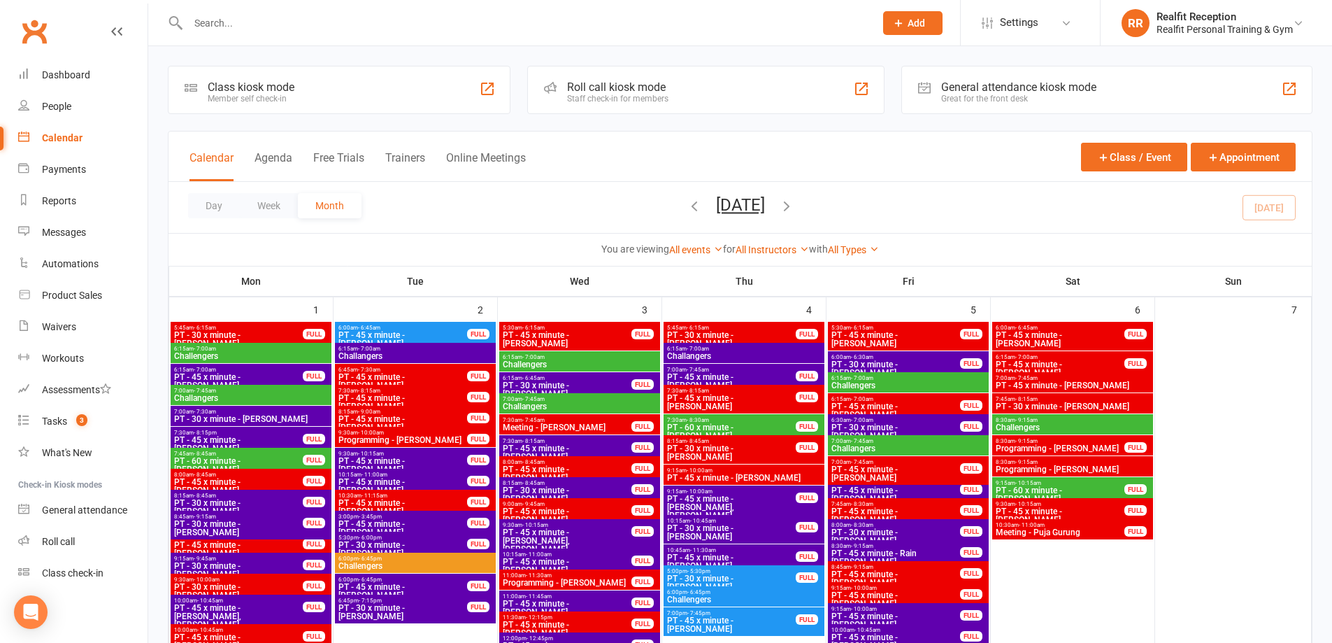
scroll to position [490, 0]
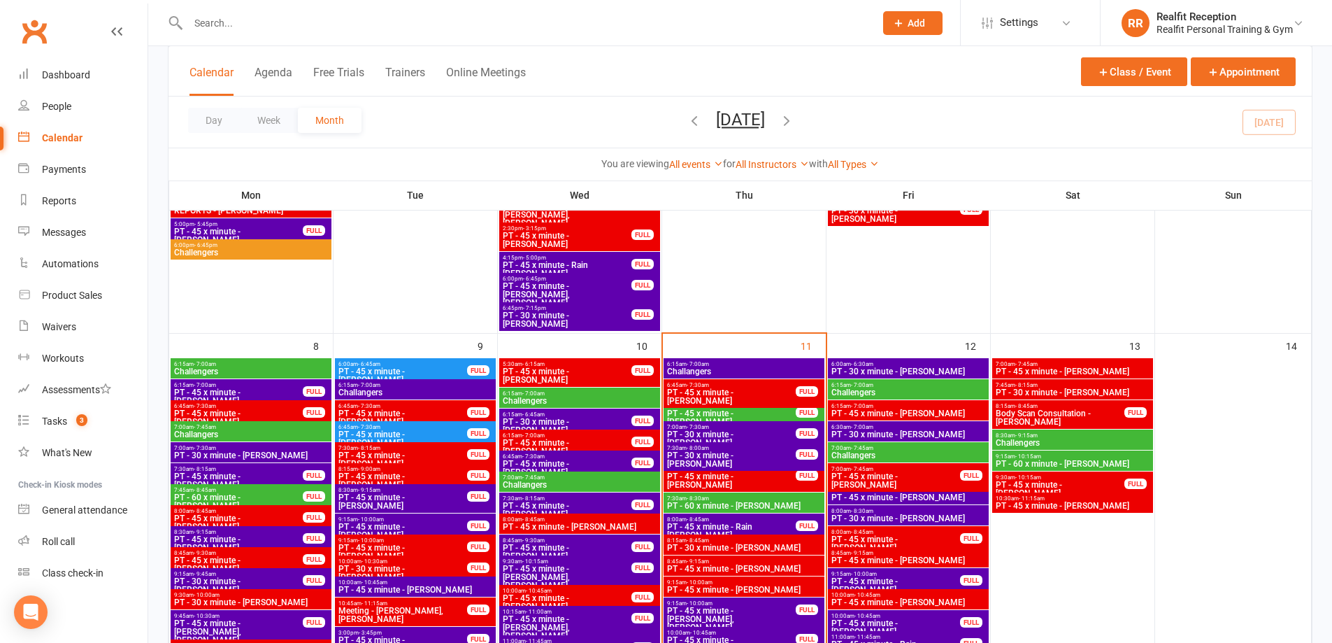
click at [745, 545] on span "PT - 30 x minute - [PERSON_NAME]" at bounding box center [743, 547] width 155 height 8
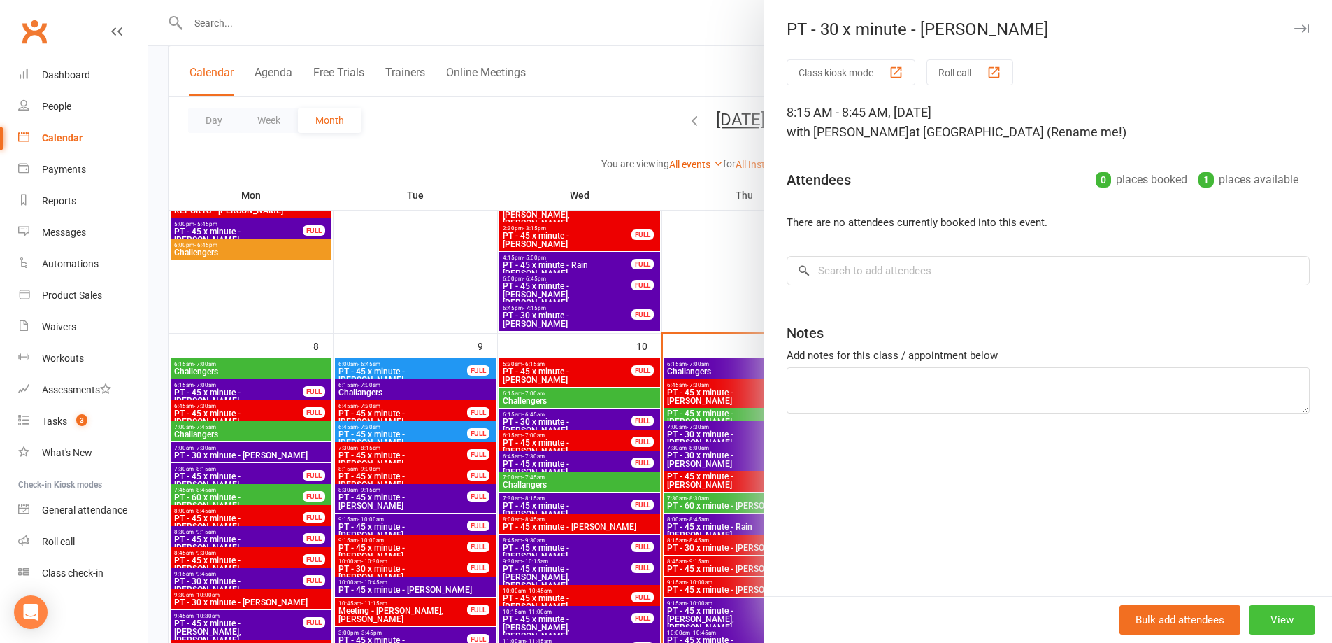
click at [1285, 622] on button "View" at bounding box center [1282, 619] width 66 height 29
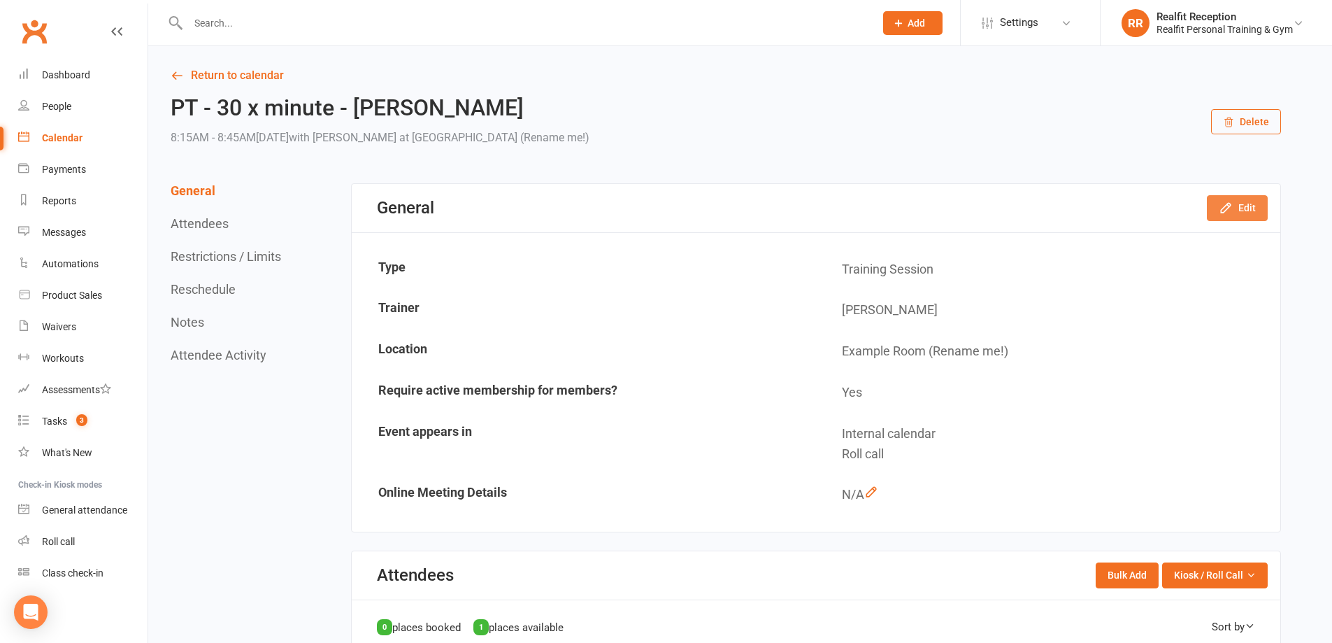
click at [1235, 206] on button "Edit" at bounding box center [1237, 207] width 61 height 25
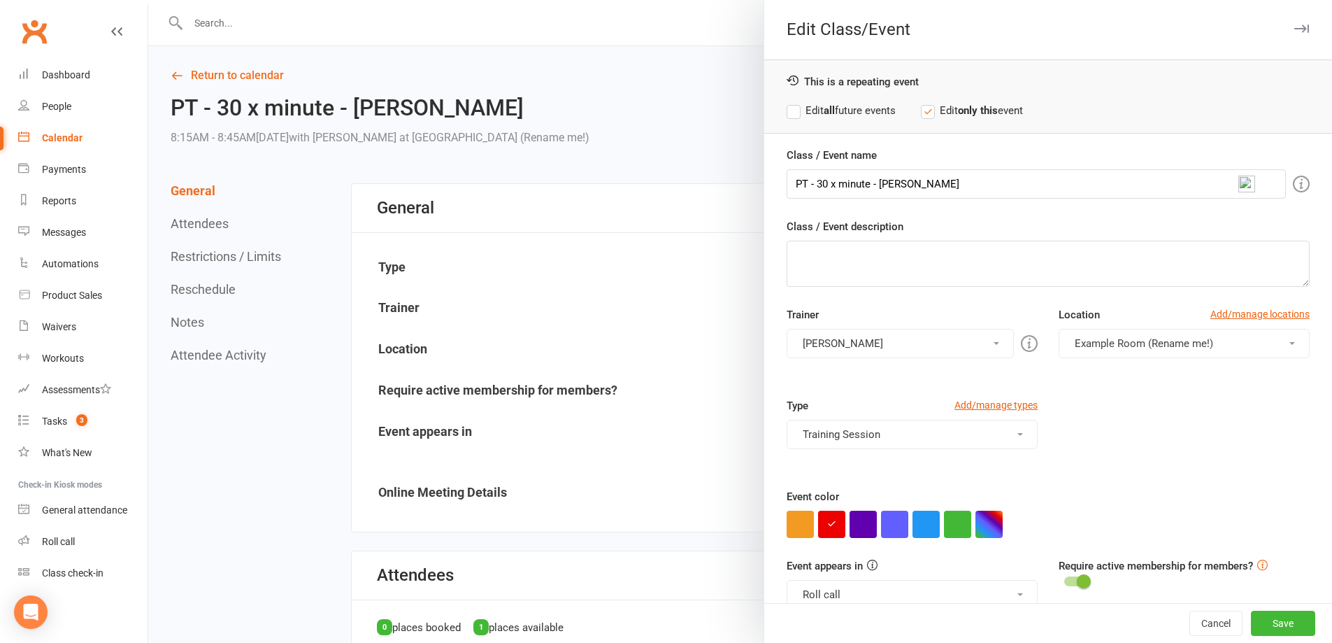
click at [850, 597] on button "Roll call" at bounding box center [912, 594] width 251 height 29
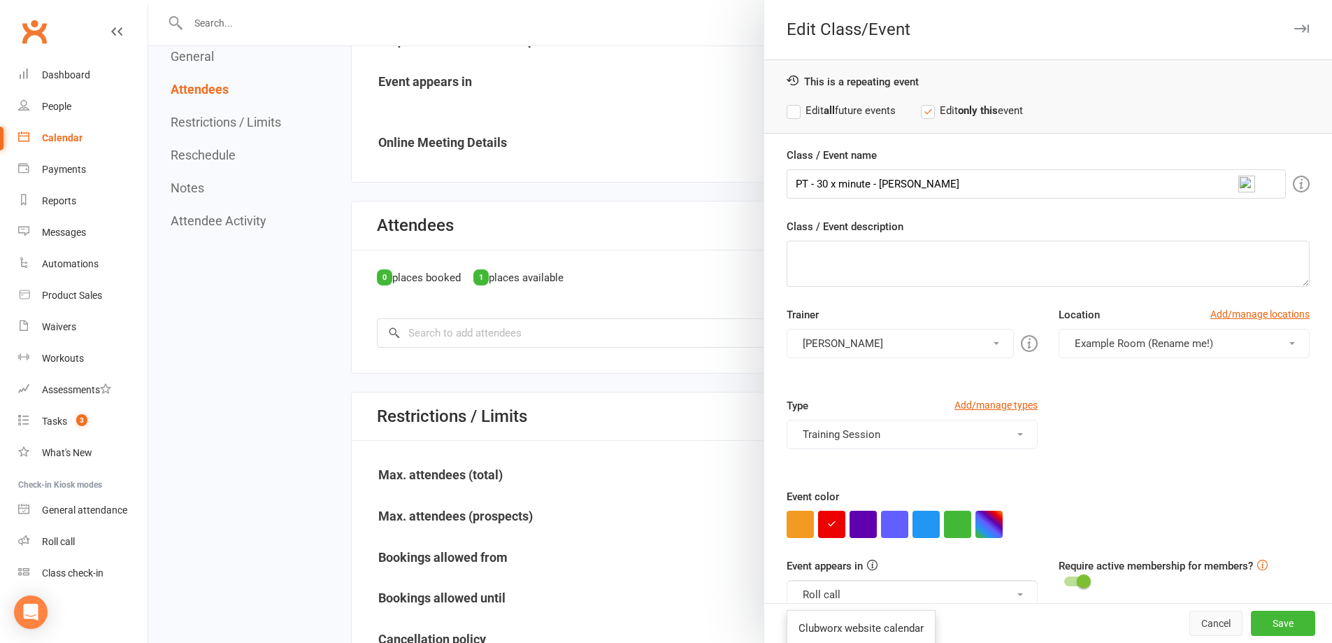
click at [1194, 621] on button "Cancel" at bounding box center [1216, 622] width 53 height 25
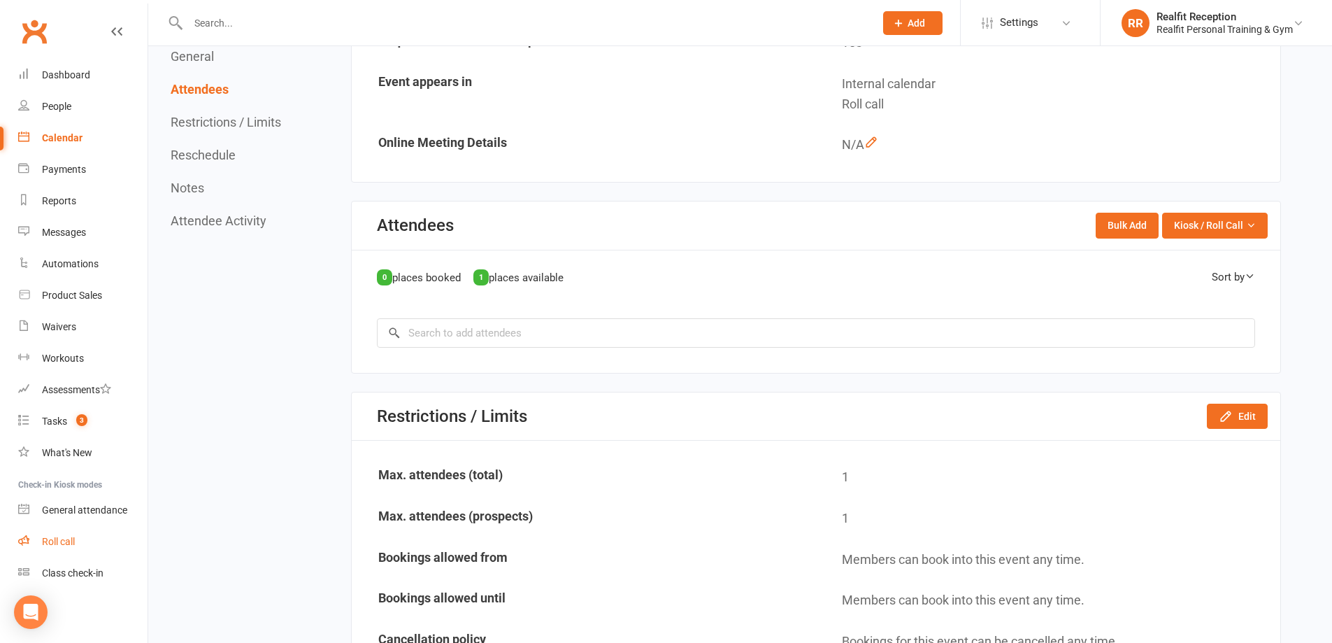
click at [45, 541] on div "Roll call" at bounding box center [58, 541] width 33 height 11
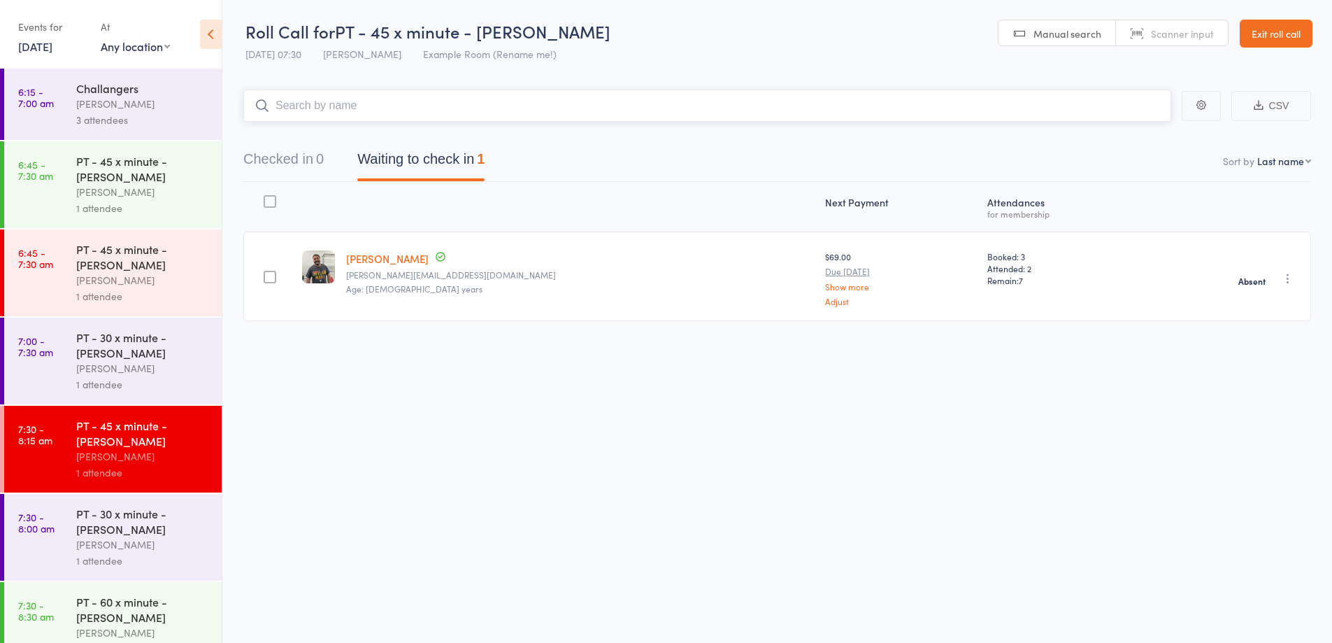
scroll to position [350, 0]
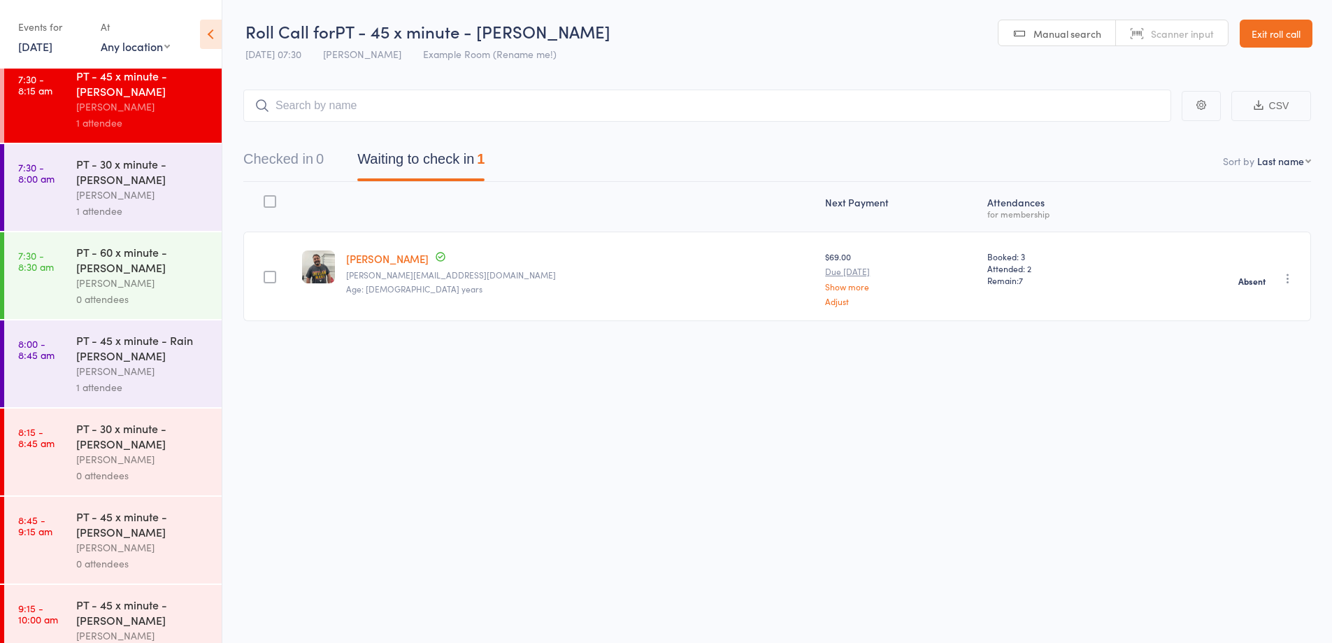
click at [140, 455] on div "[PERSON_NAME]" at bounding box center [143, 459] width 134 height 16
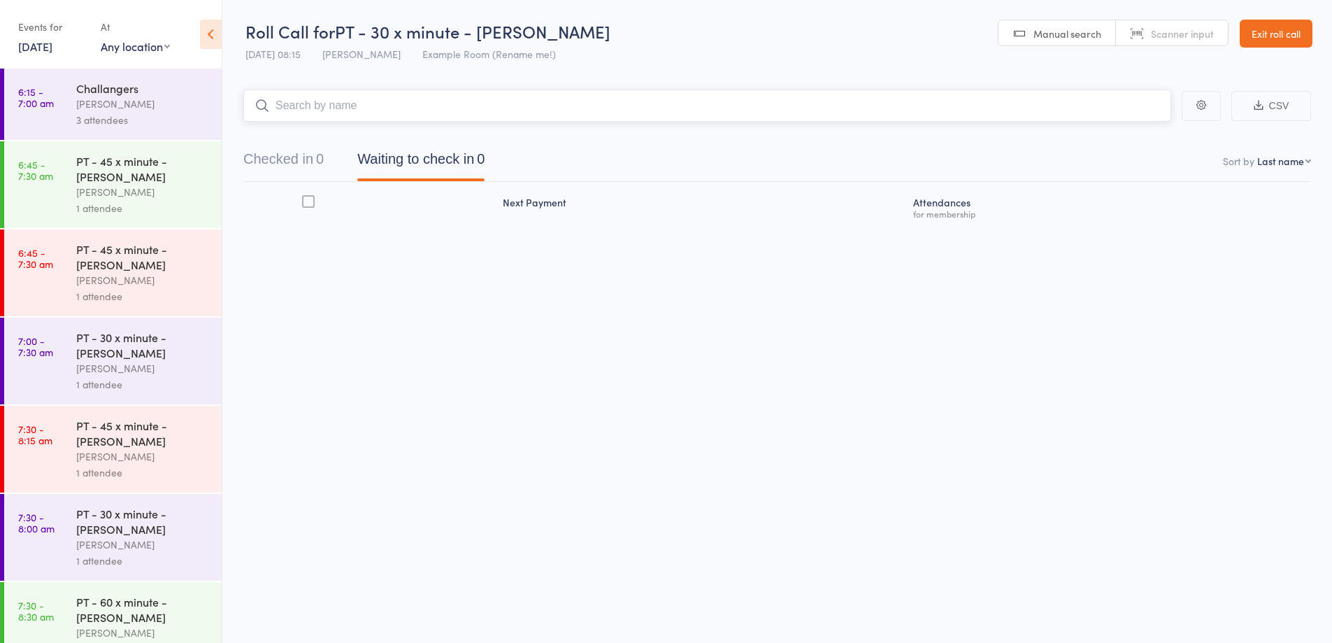
click at [441, 110] on input "search" at bounding box center [707, 106] width 928 height 32
type input "[PERSON_NAME]"
click at [690, 124] on div "[PERSON_NAME] Drop in" at bounding box center [707, 135] width 927 height 32
